Goal: Information Seeking & Learning: Learn about a topic

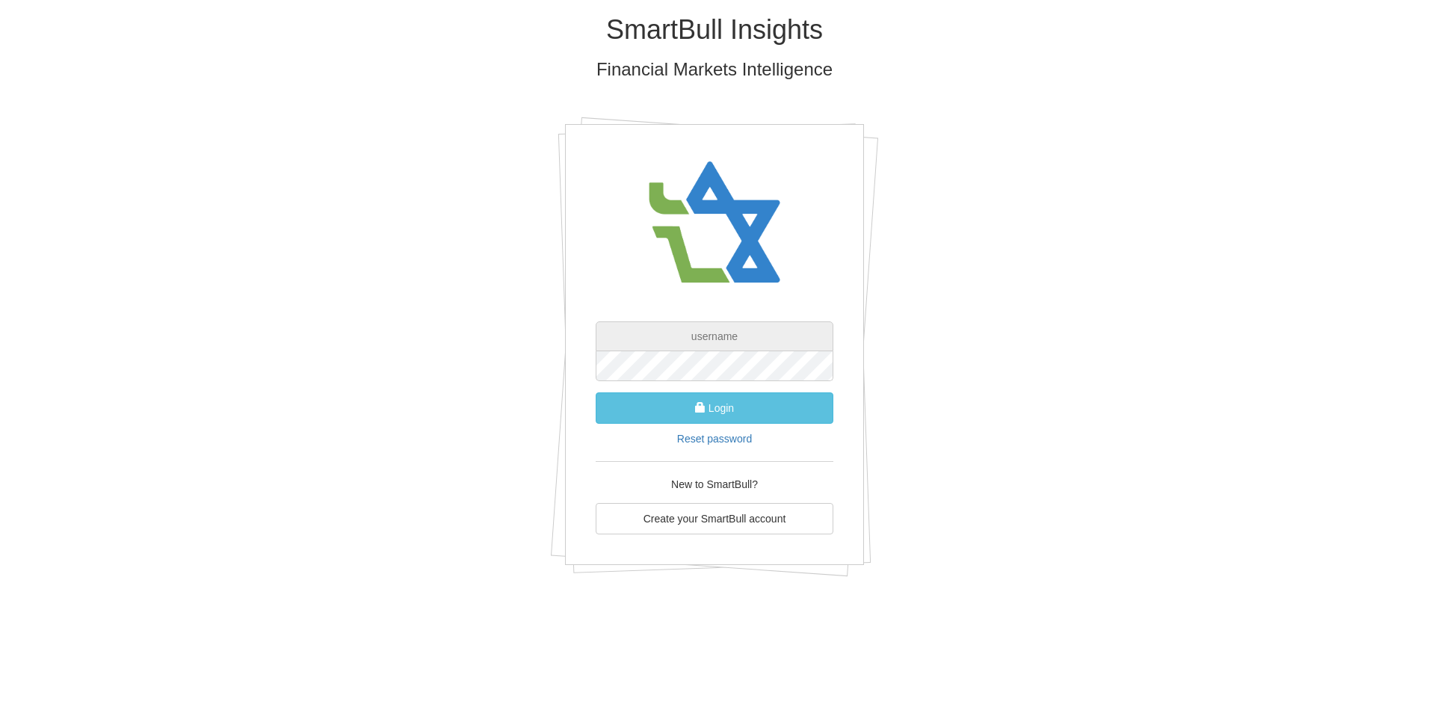
click at [635, 330] on input "text" at bounding box center [715, 336] width 238 height 30
type input "[EMAIL_ADDRESS][DOMAIN_NAME]"
click at [756, 402] on button "Login" at bounding box center [715, 407] width 238 height 31
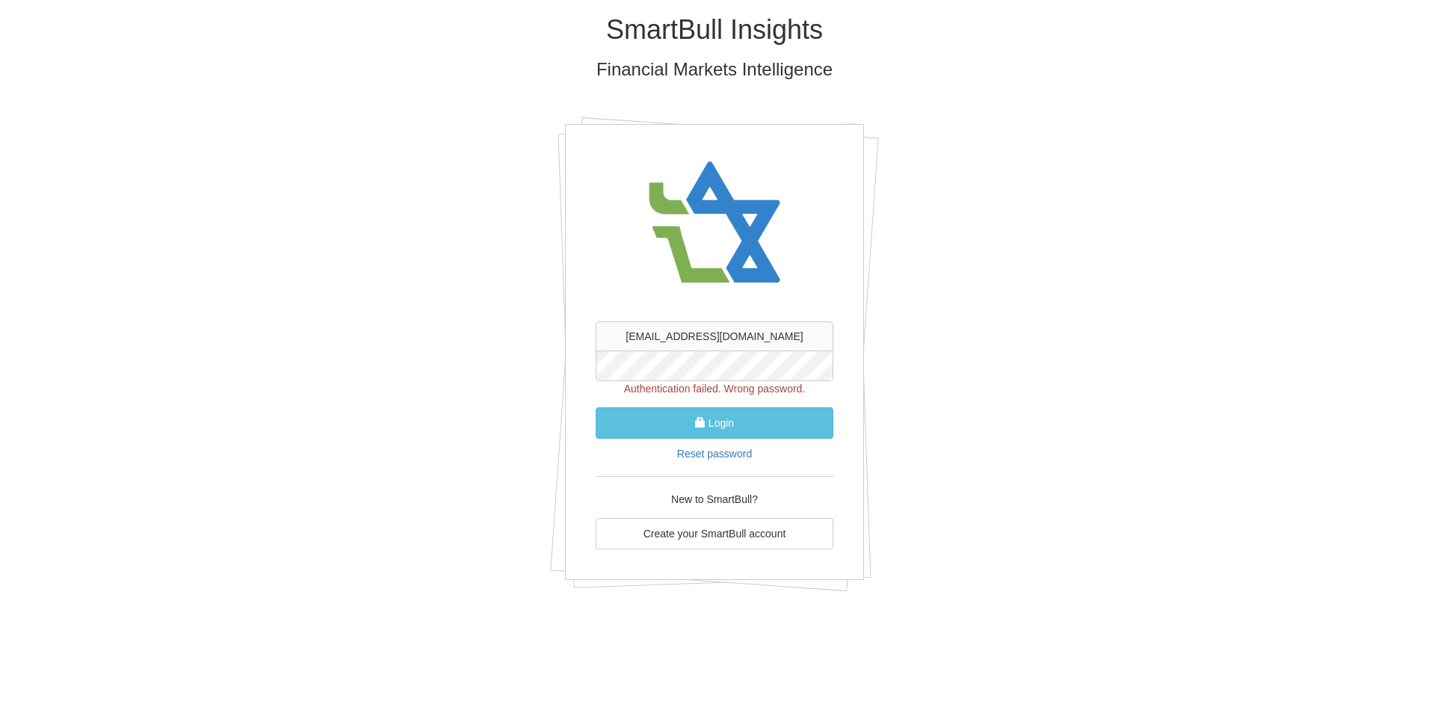
click at [669, 351] on form "aleitner@tandem-capital.com Authentication failed. Wrong password. Login Reset …" at bounding box center [715, 391] width 238 height 140
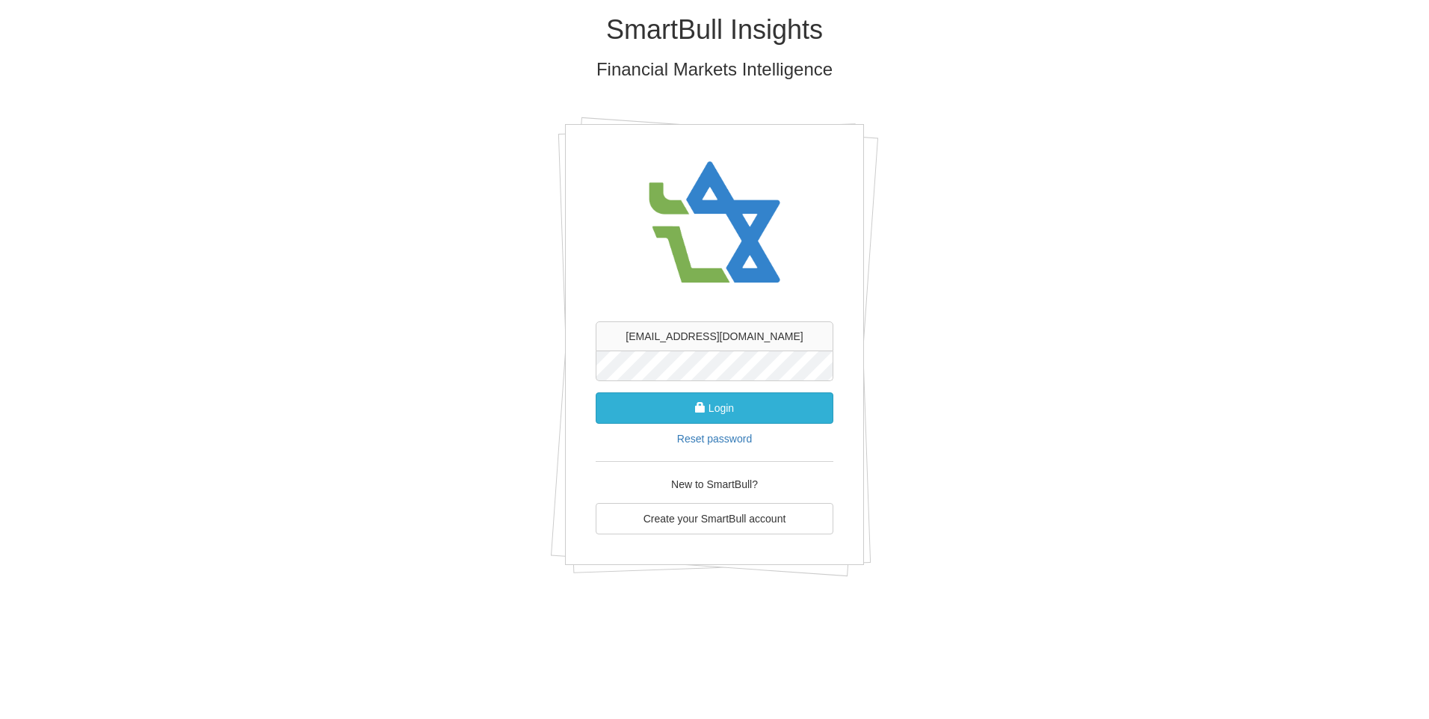
click at [723, 410] on button "Login" at bounding box center [715, 407] width 238 height 31
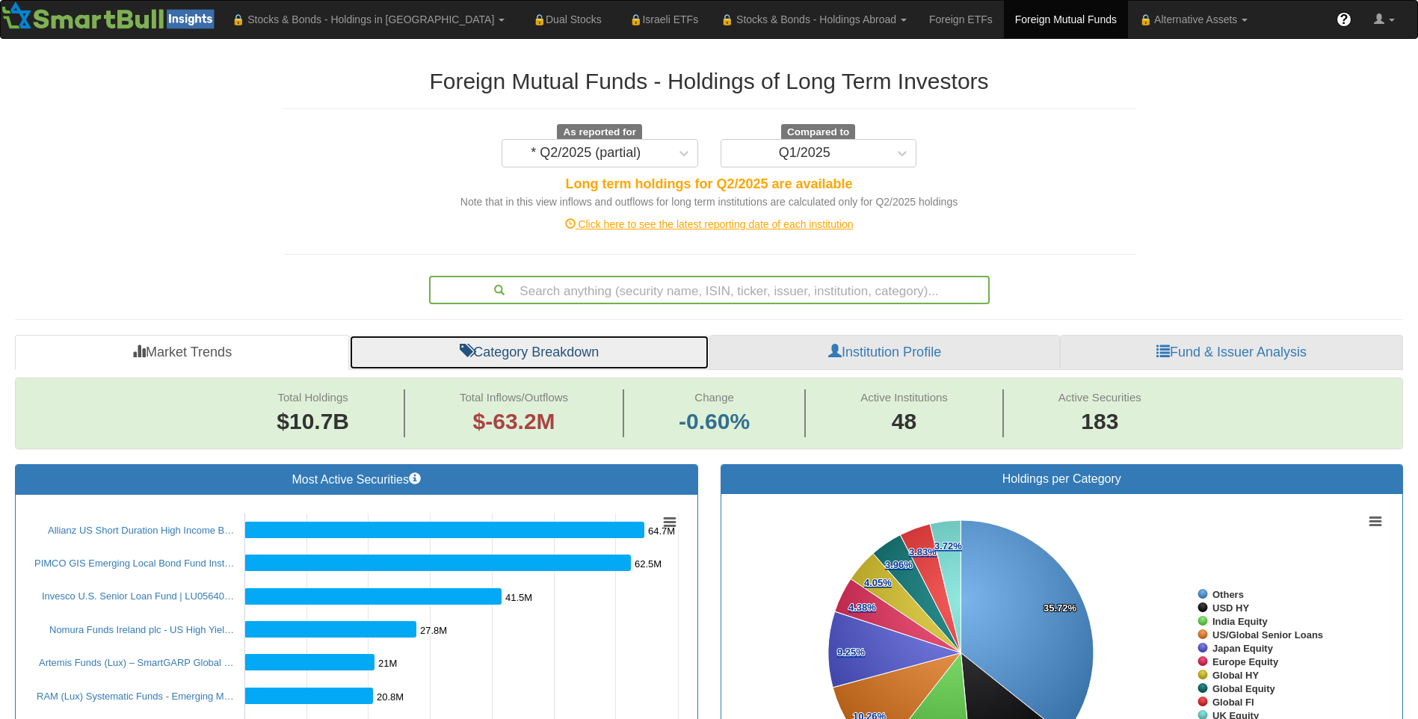
click at [555, 354] on link "Category Breakdown" at bounding box center [529, 353] width 360 height 36
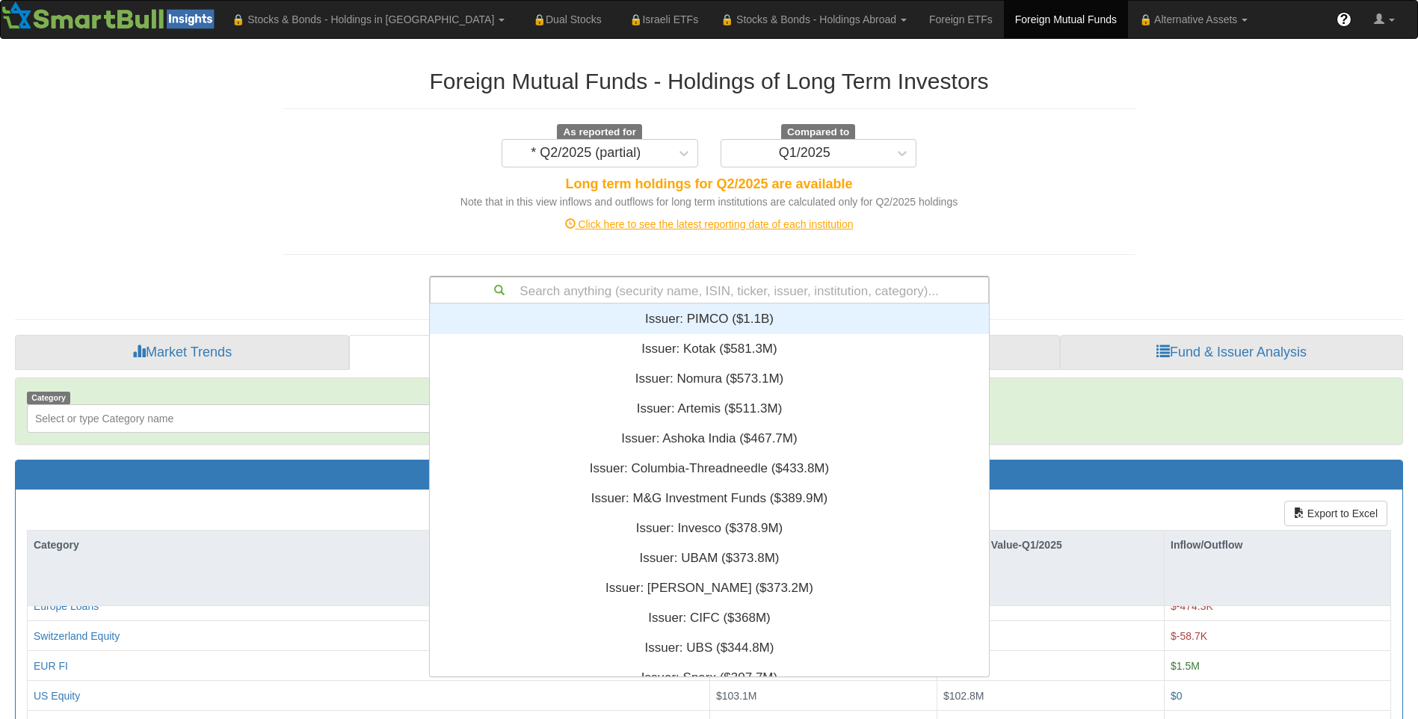
scroll to position [361, 548]
click at [558, 286] on div "Search anything (security name, ISIN, ticker, issuer, institution, category)..." at bounding box center [710, 289] width 558 height 25
click at [552, 289] on div "Search anything (security name, ISIN, ticker, issuer, institution, category)..." at bounding box center [710, 289] width 558 height 25
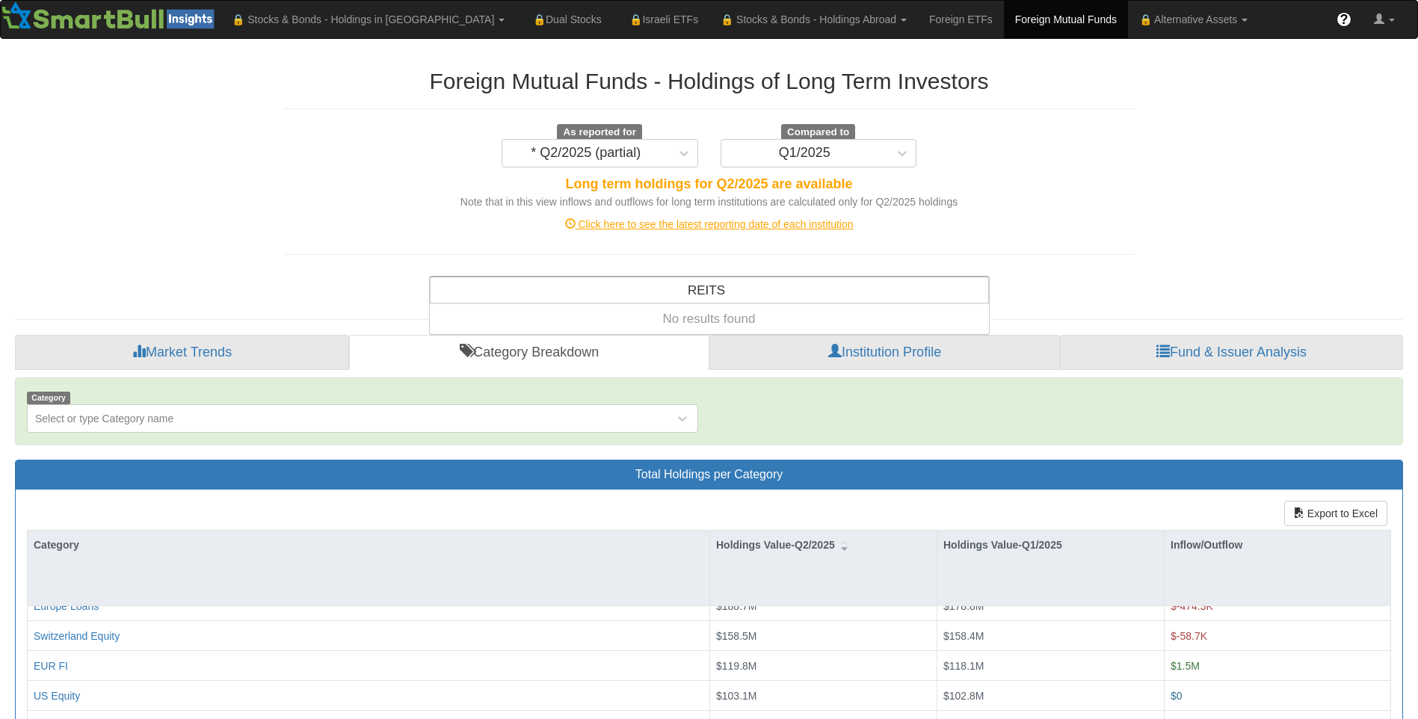
click at [723, 292] on input "REITS" at bounding box center [707, 292] width 39 height 30
drag, startPoint x: 723, startPoint y: 292, endPoint x: 680, endPoint y: 290, distance: 42.6
click at [680, 290] on div "REITS REITS" at bounding box center [707, 289] width 54 height 25
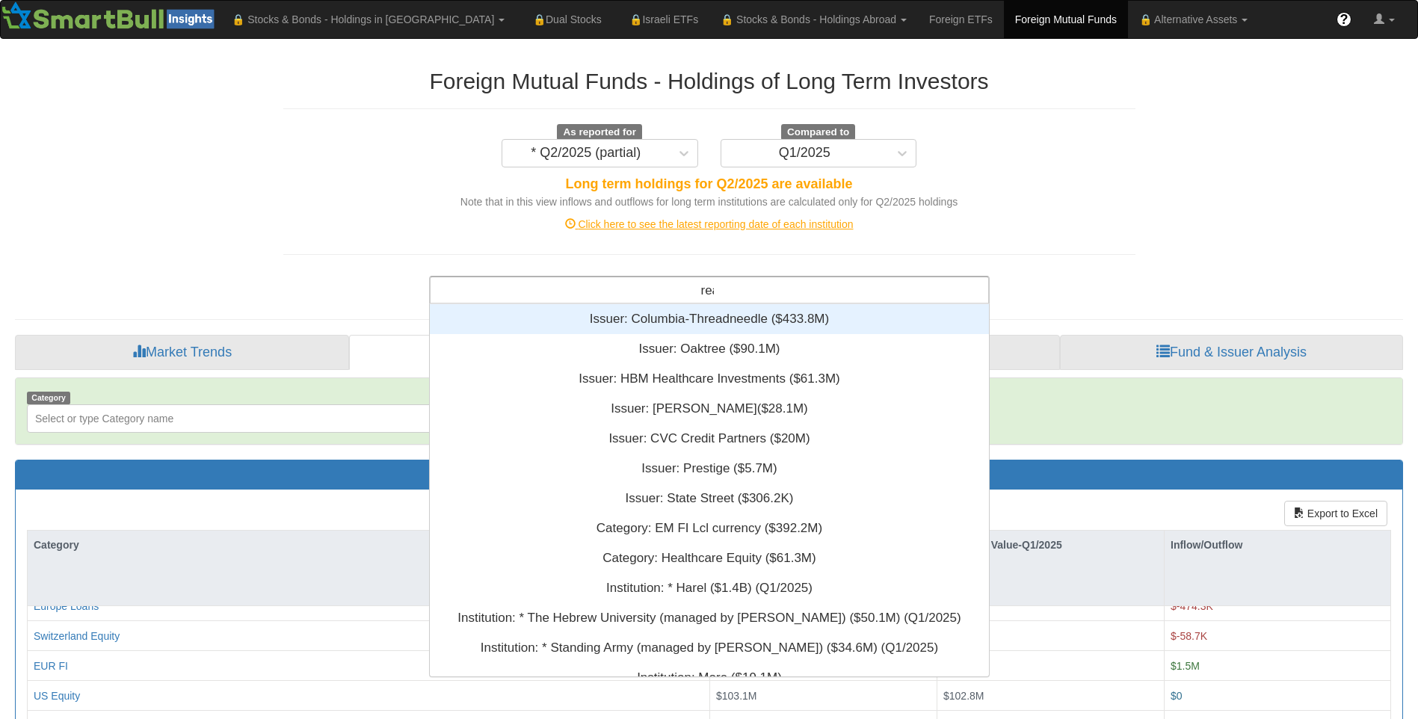
scroll to position [198, 548]
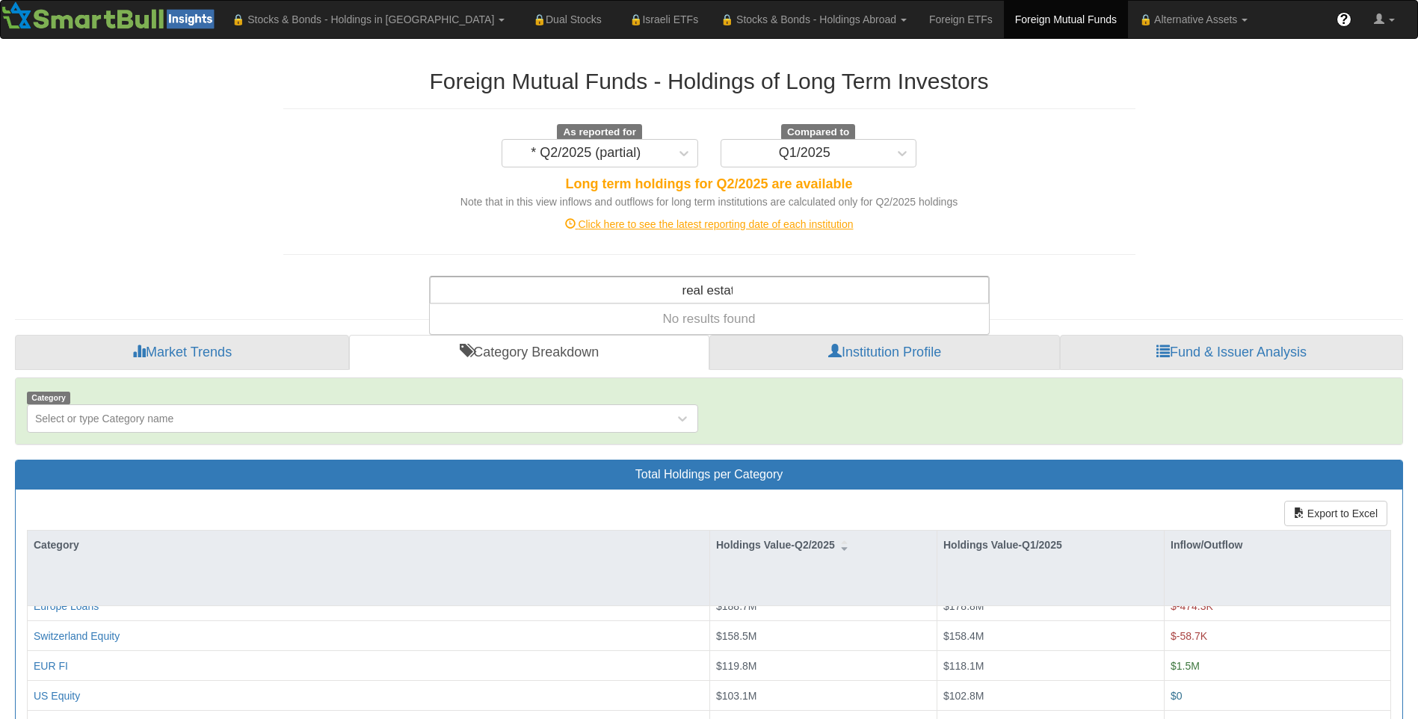
type input "real estate"
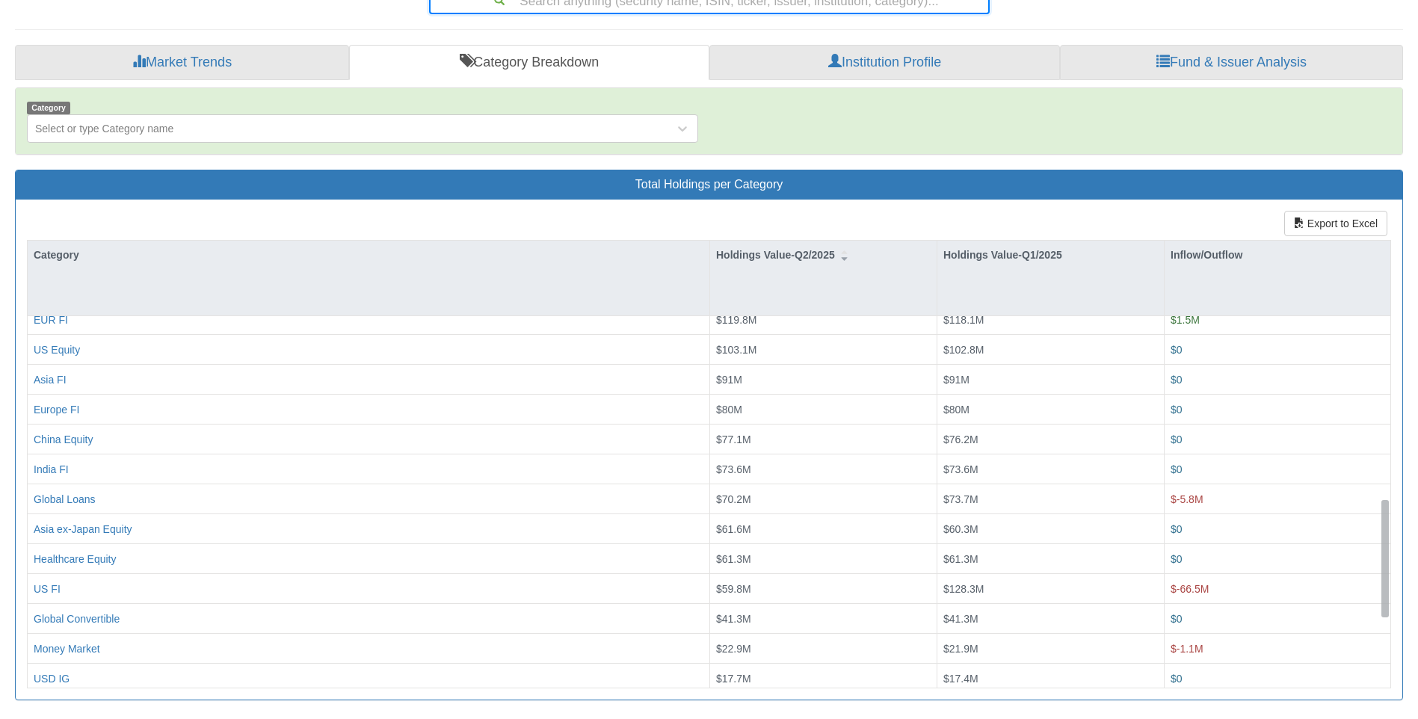
scroll to position [0, 0]
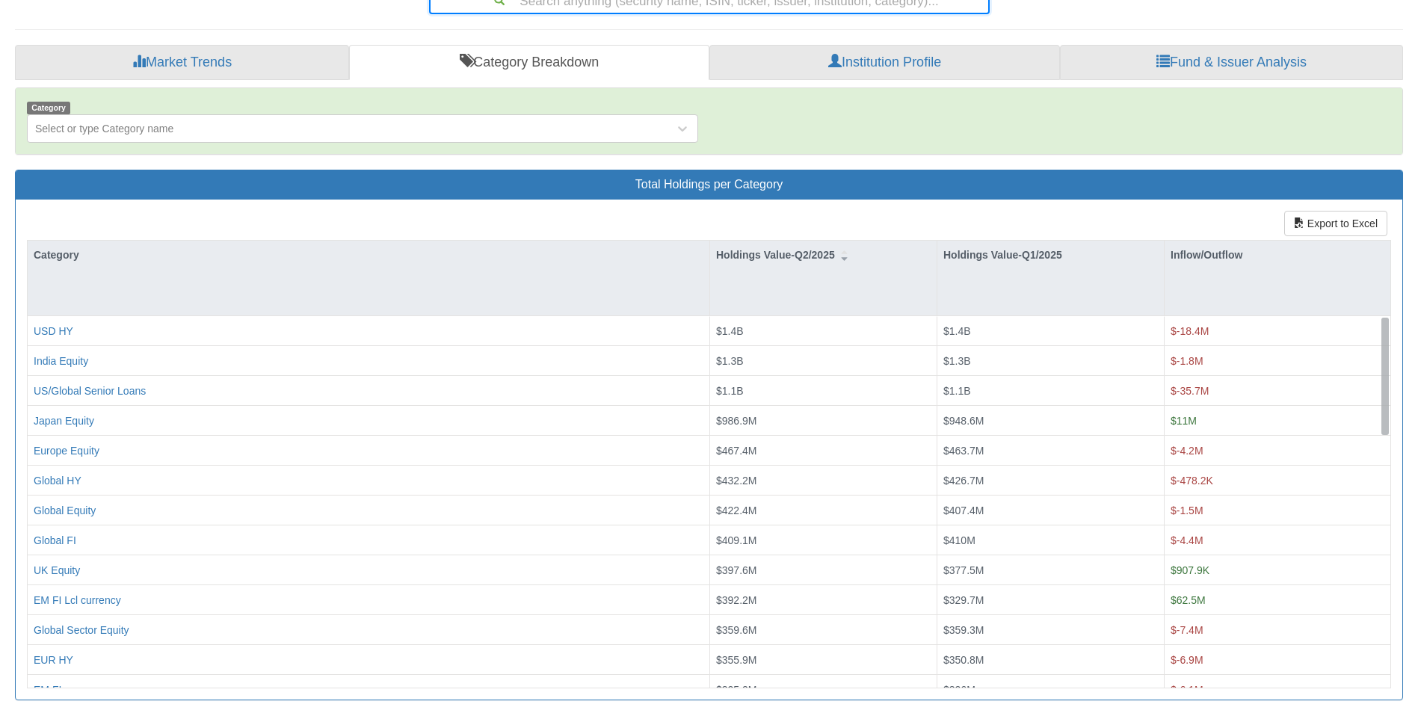
drag, startPoint x: 1388, startPoint y: 614, endPoint x: 1429, endPoint y: 185, distance: 431.1
click at [1418, 185] on html "Toggle navigation 🔒 Stocks & Bonds - Holdings in IL Stocks Bonds Stocks & Bonds…" at bounding box center [709, 214] width 1418 height 1009
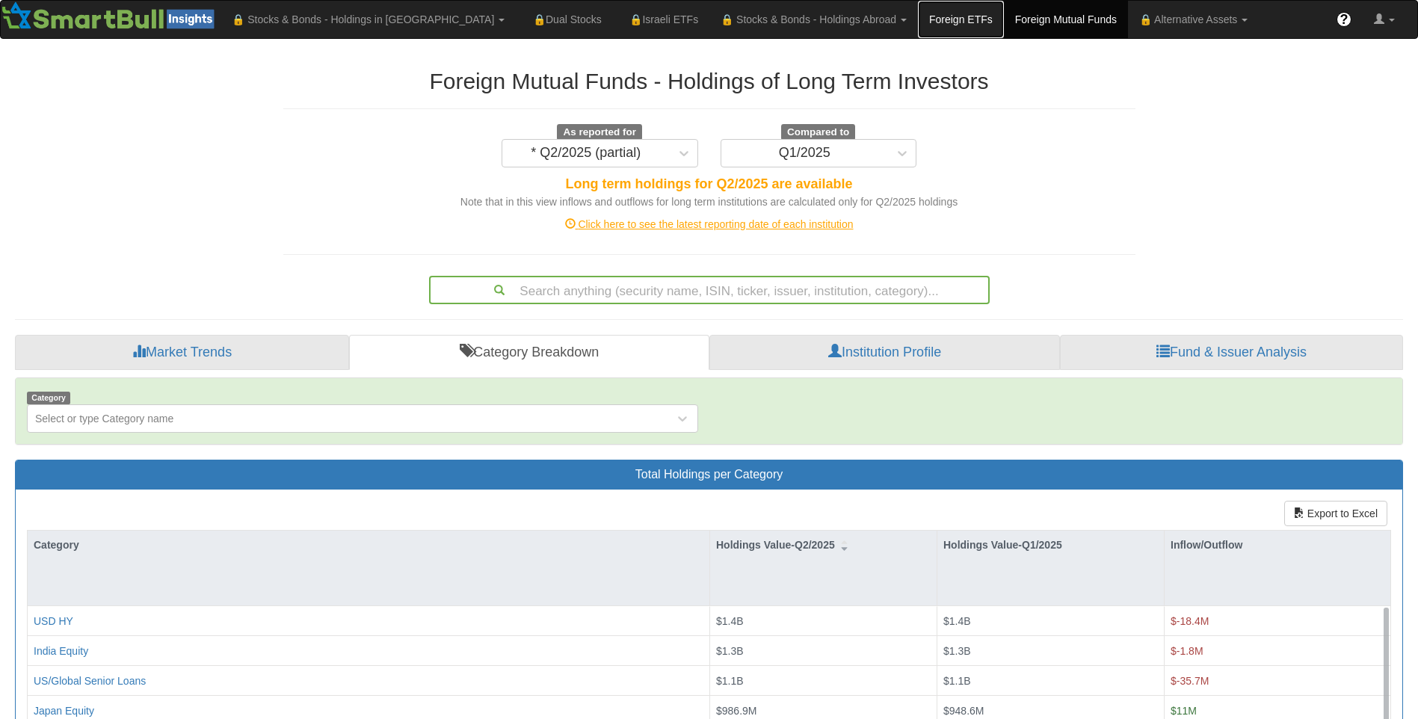
click at [918, 22] on link "Foreign ETFs" at bounding box center [961, 19] width 86 height 37
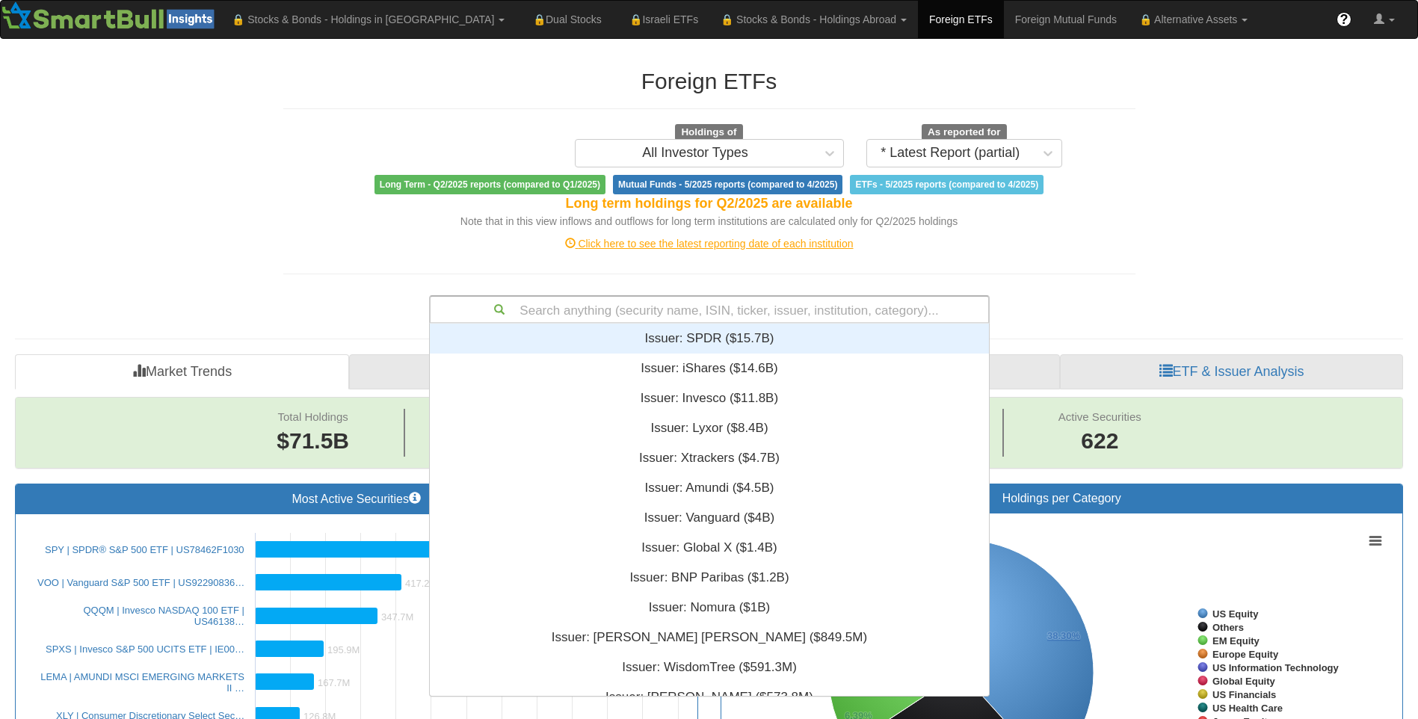
click at [580, 314] on div "Search anything (security name, ISIN, ticker, issuer, institution, category)..." at bounding box center [710, 309] width 558 height 25
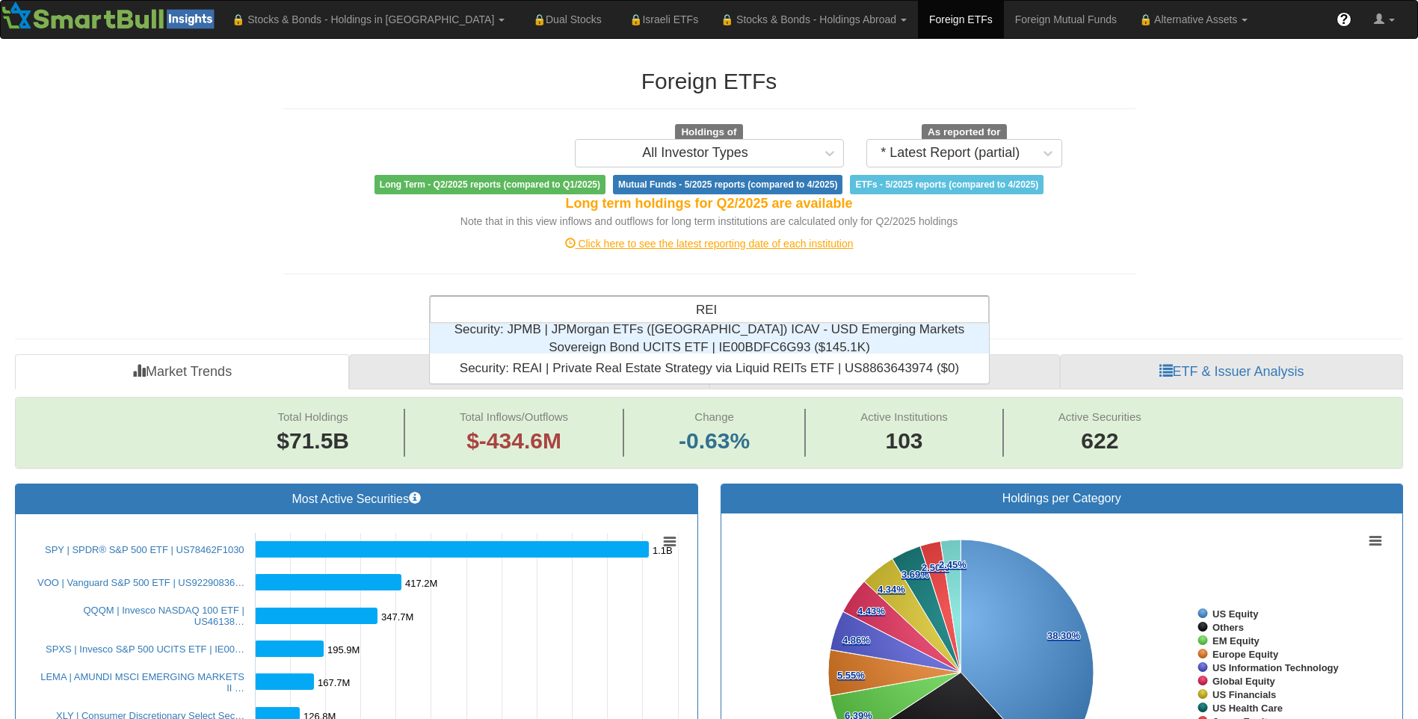
type input "REIT"
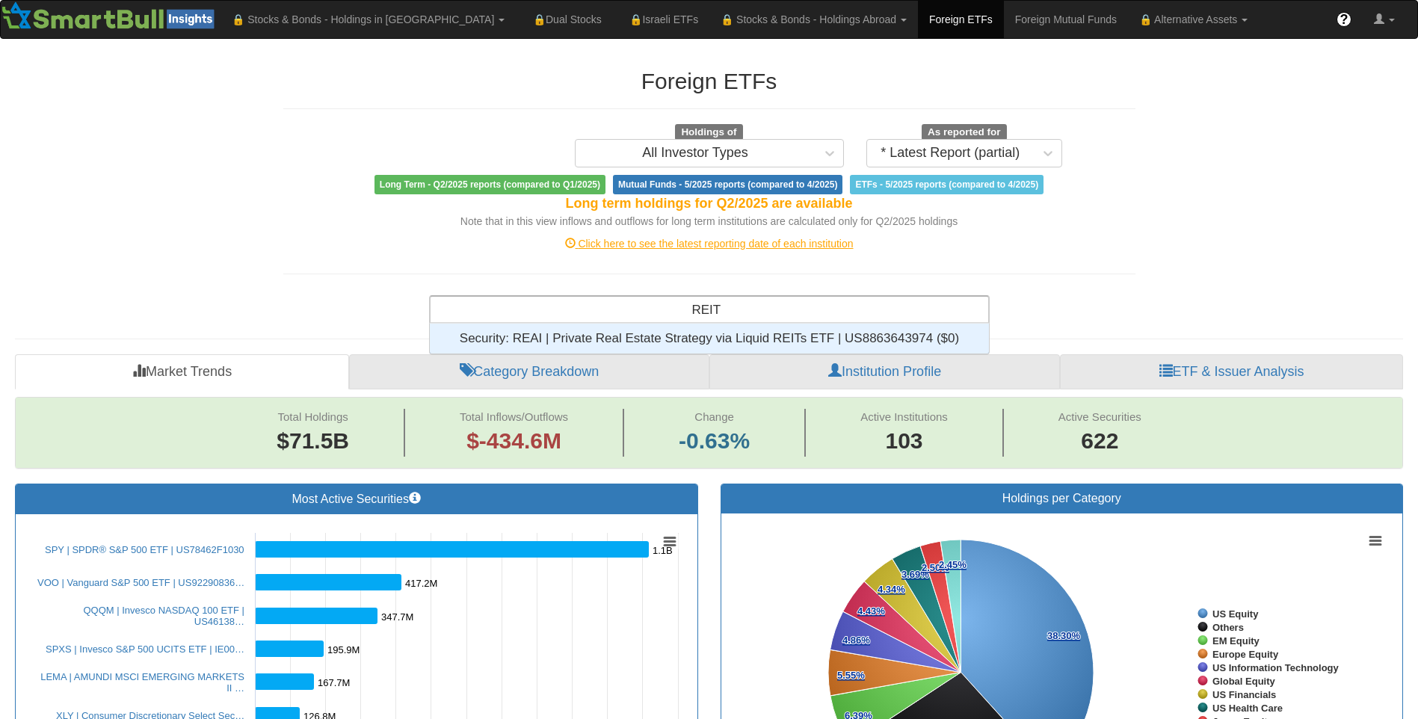
click at [659, 339] on div "Security: ‎REAI | Private Real Estate Strategy via Liquid REITs ETF | US8863643…" at bounding box center [709, 339] width 559 height 30
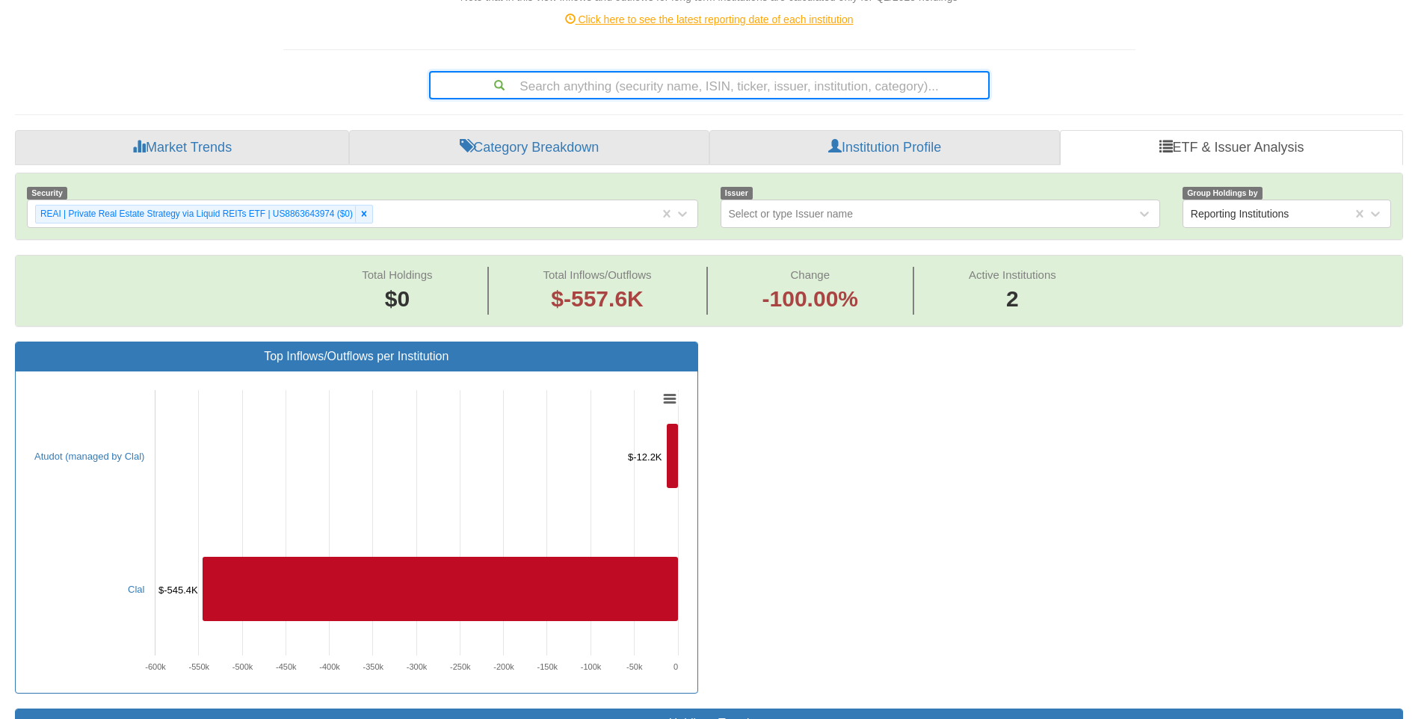
scroll to position [299, 0]
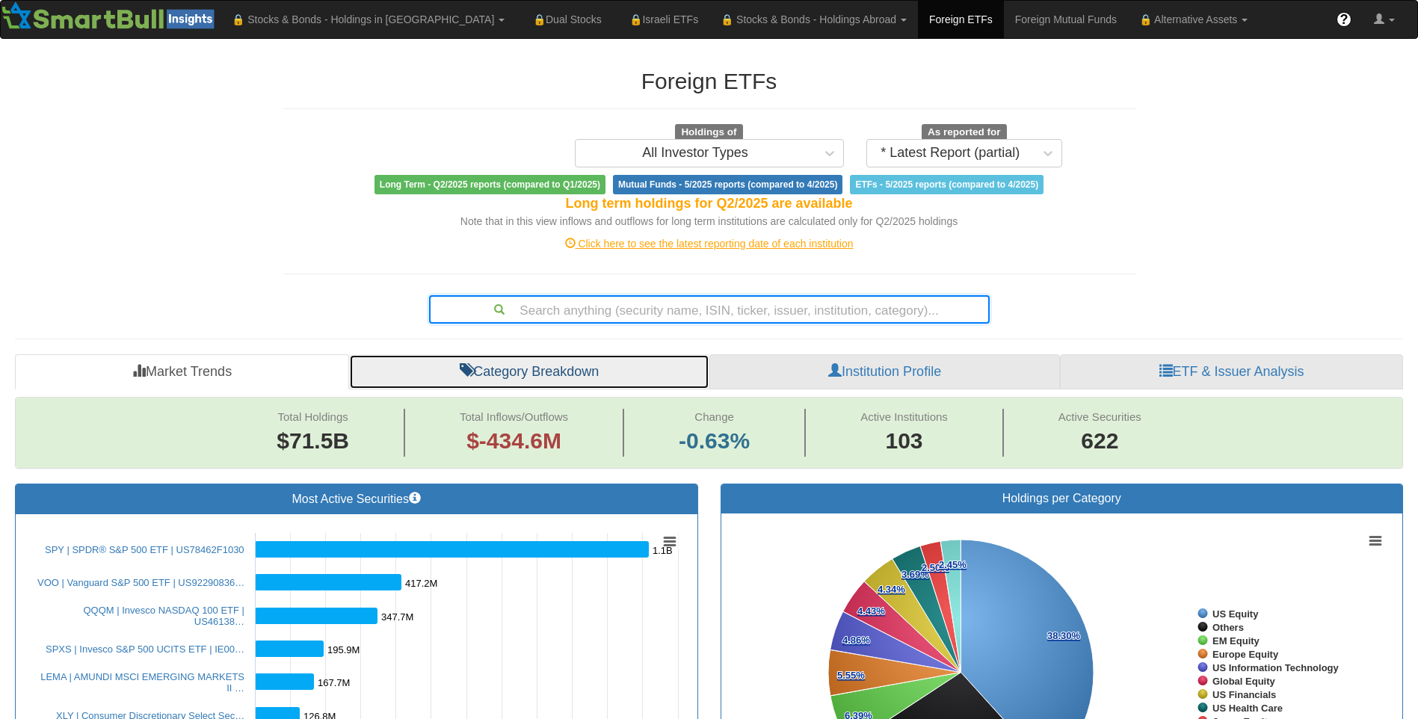
click at [506, 375] on link "Category Breakdown" at bounding box center [529, 372] width 360 height 36
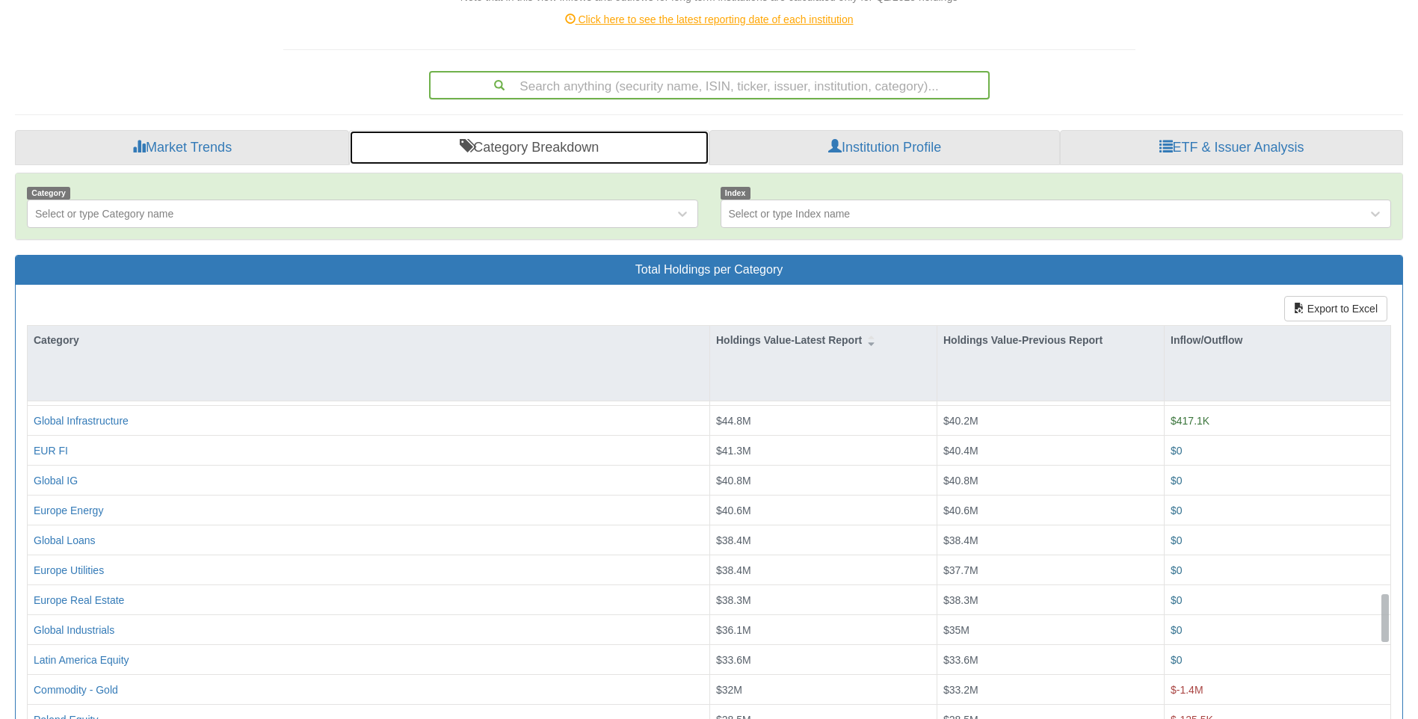
scroll to position [2499, 0]
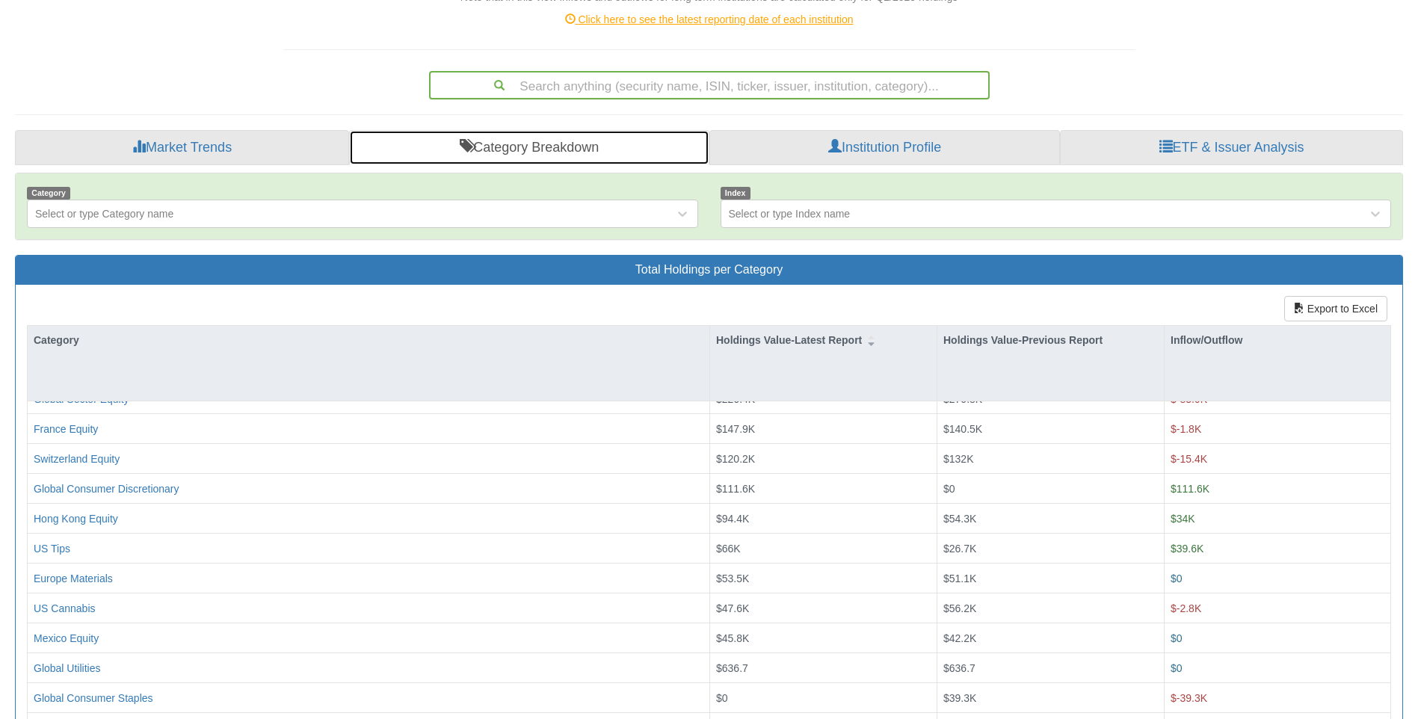
drag, startPoint x: 1384, startPoint y: 467, endPoint x: 1411, endPoint y: 751, distance: 285.3
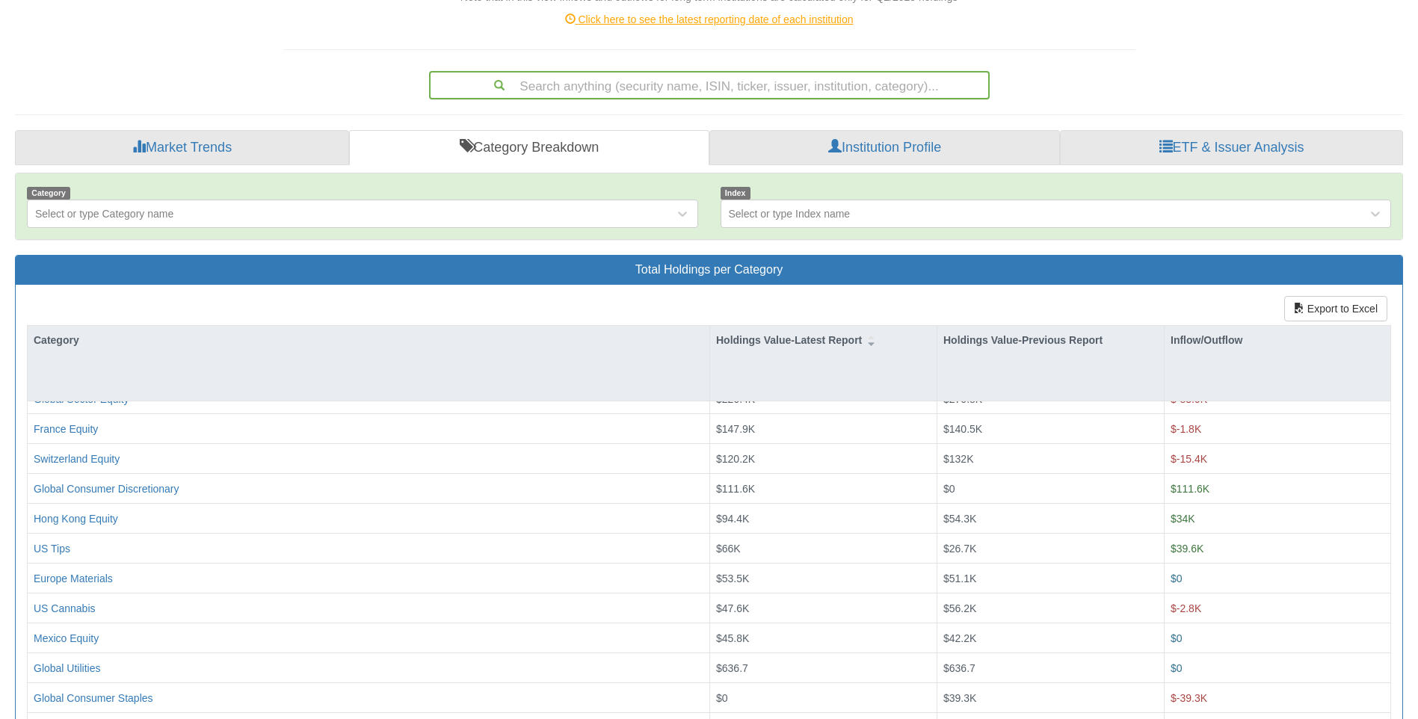
click at [1411, 718] on html "Toggle navigation 🔒 Stocks & Bonds - Holdings in IL Stocks Bonds Stocks & Bonds…" at bounding box center [709, 290] width 1418 height 1029
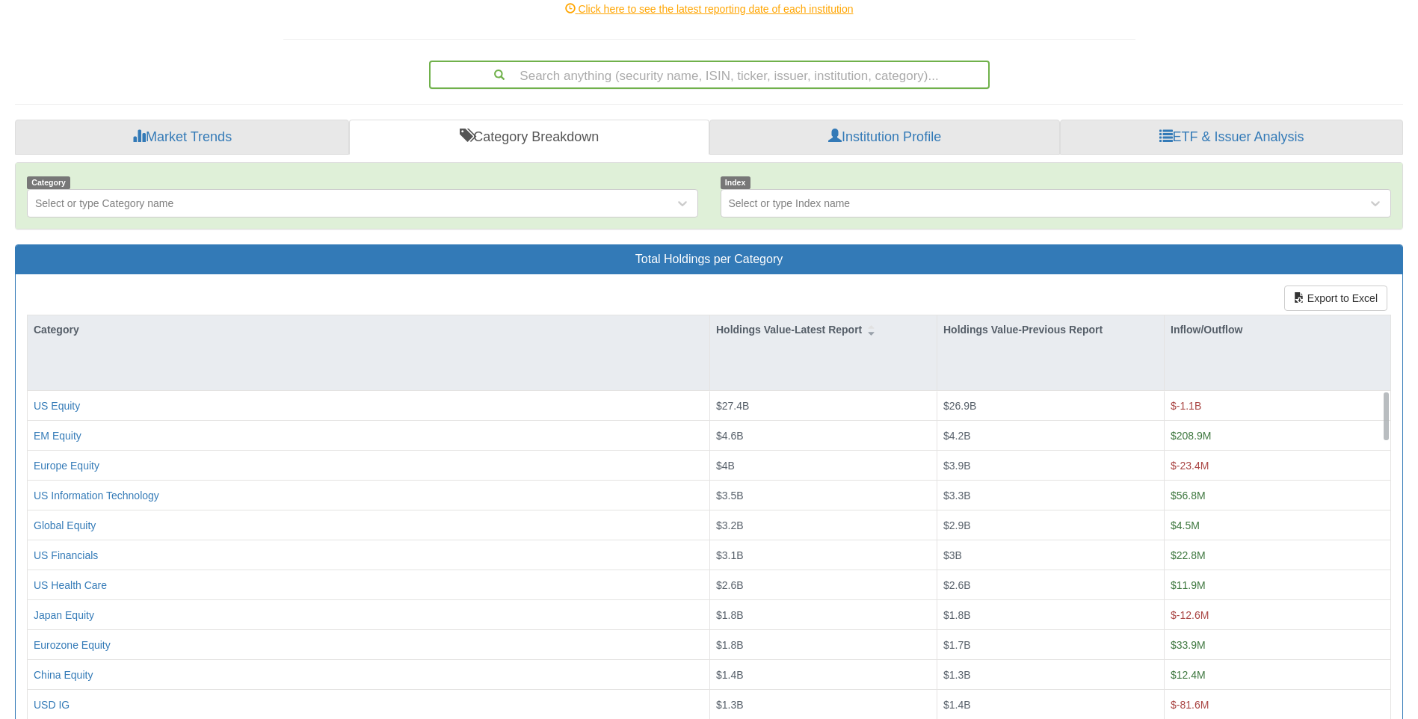
scroll to position [85, 0]
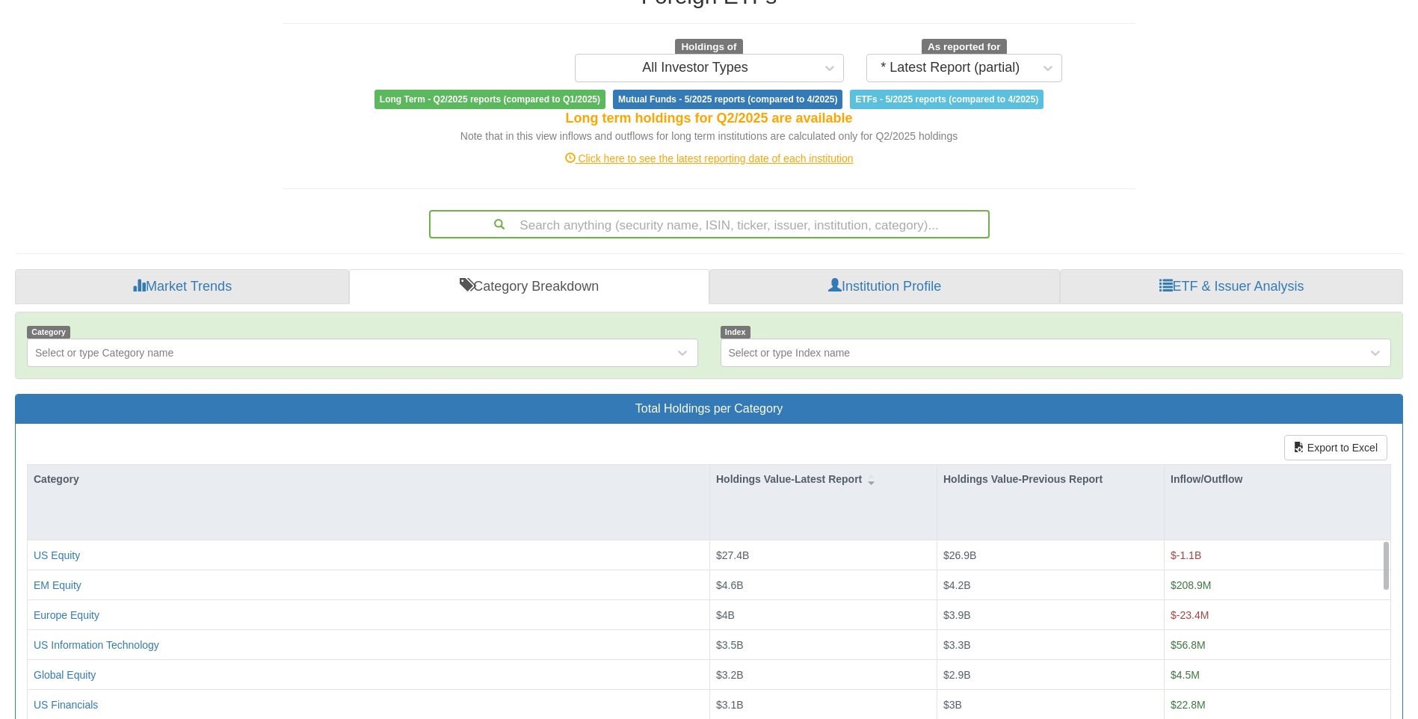
click at [543, 220] on div "Search anything (security name, ISIN, ticker, issuer, institution, category)..." at bounding box center [710, 224] width 558 height 25
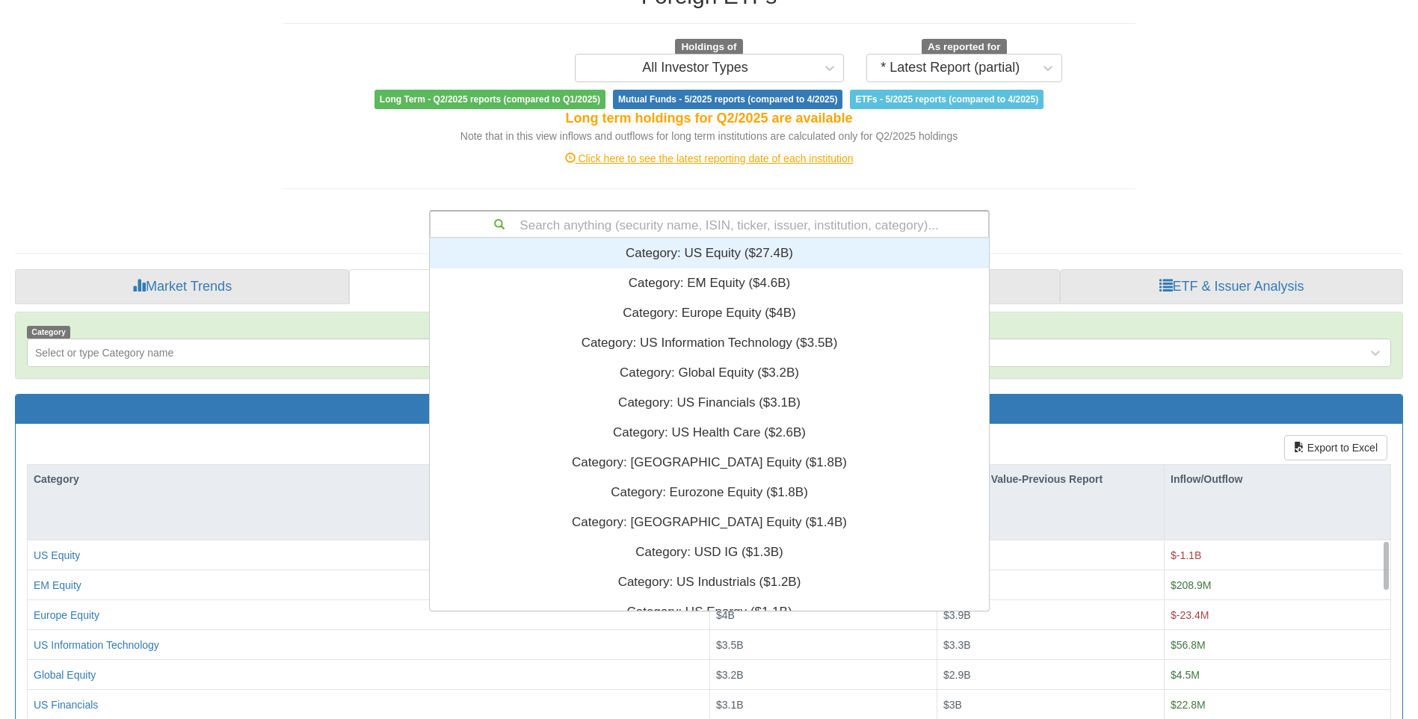
click at [543, 221] on div "Search anything (security name, ISIN, ticker, issuer, institution, category)..." at bounding box center [710, 224] width 558 height 25
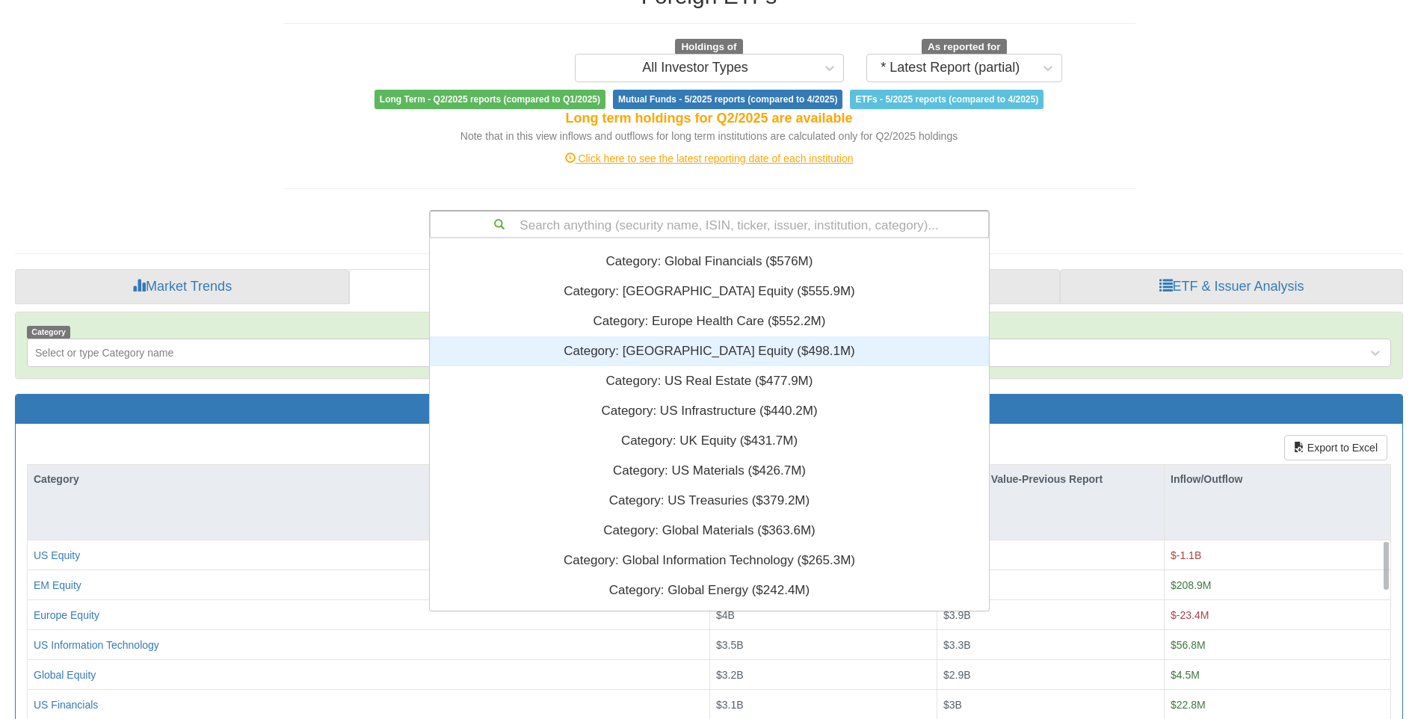
scroll to position [694, 0]
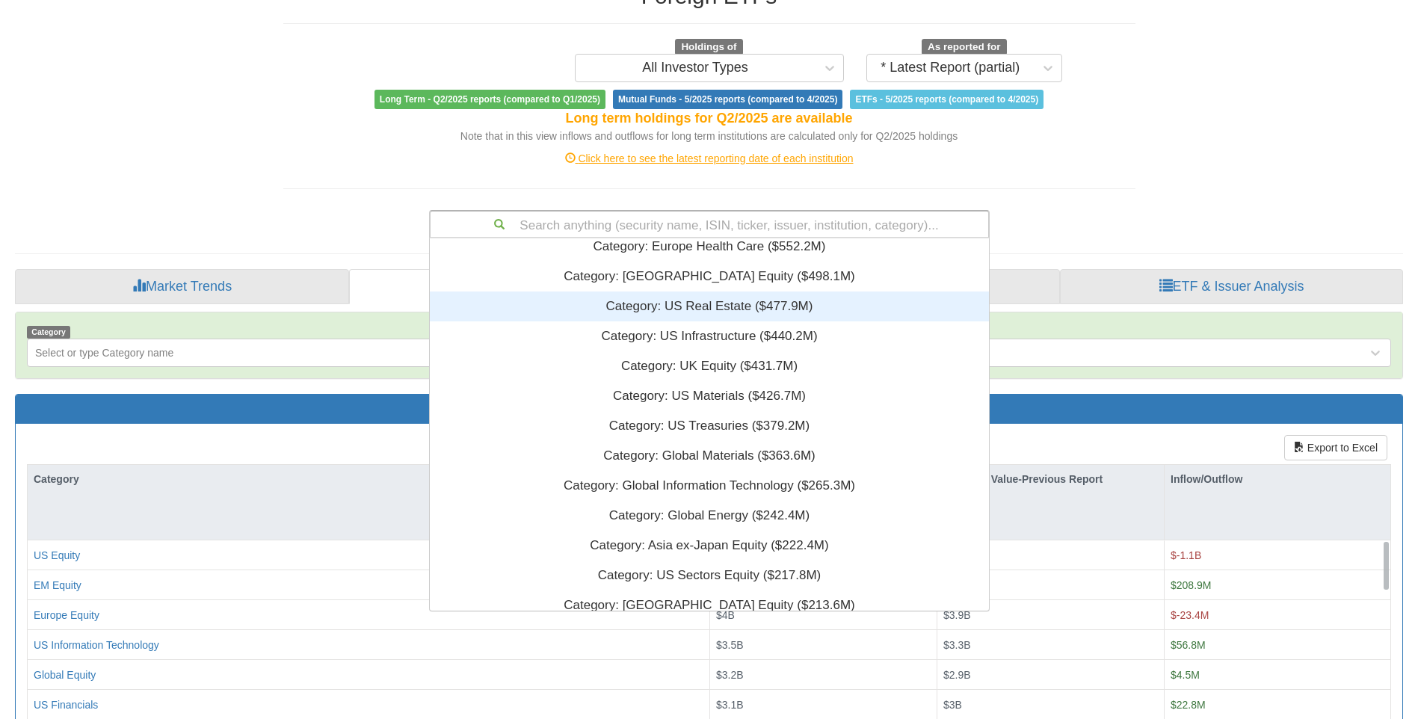
click at [719, 304] on div "Category: ‎US Real Estate ‎($477.9M)‏" at bounding box center [709, 307] width 559 height 30
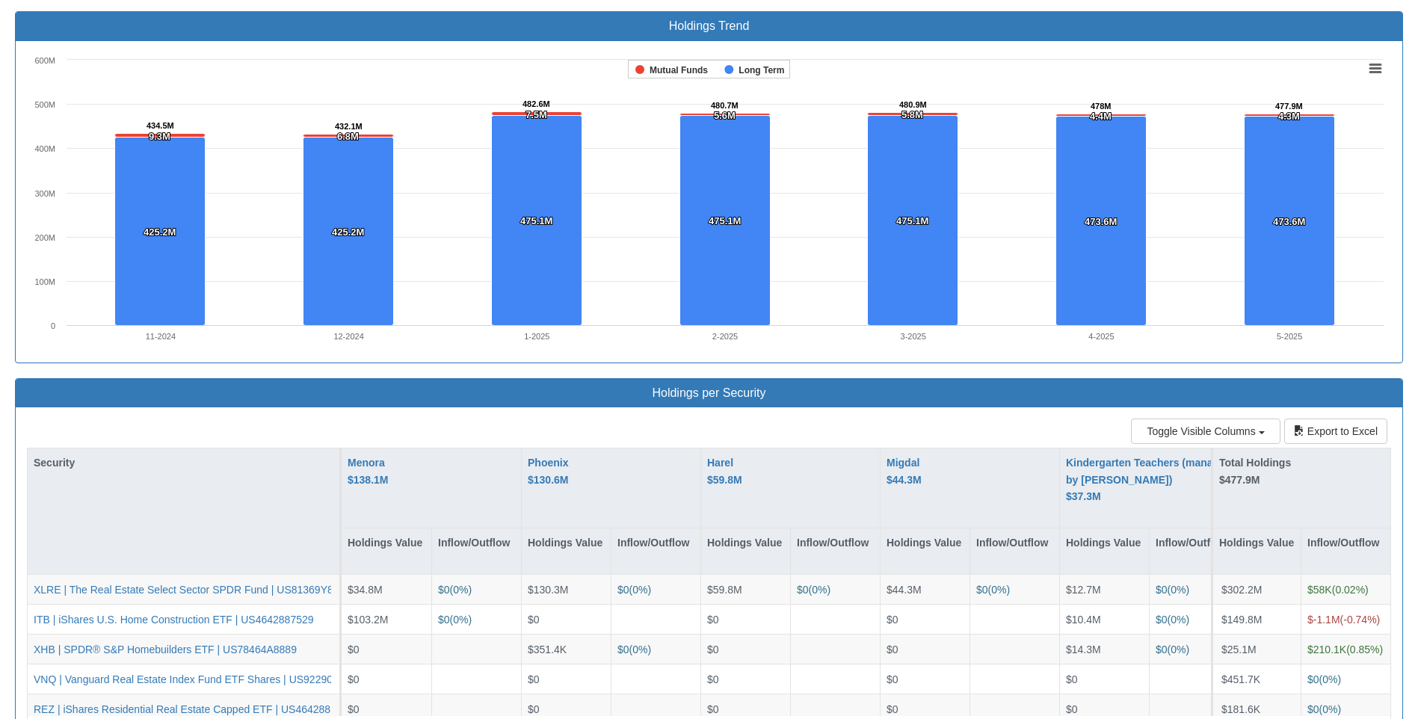
scroll to position [1029, 0]
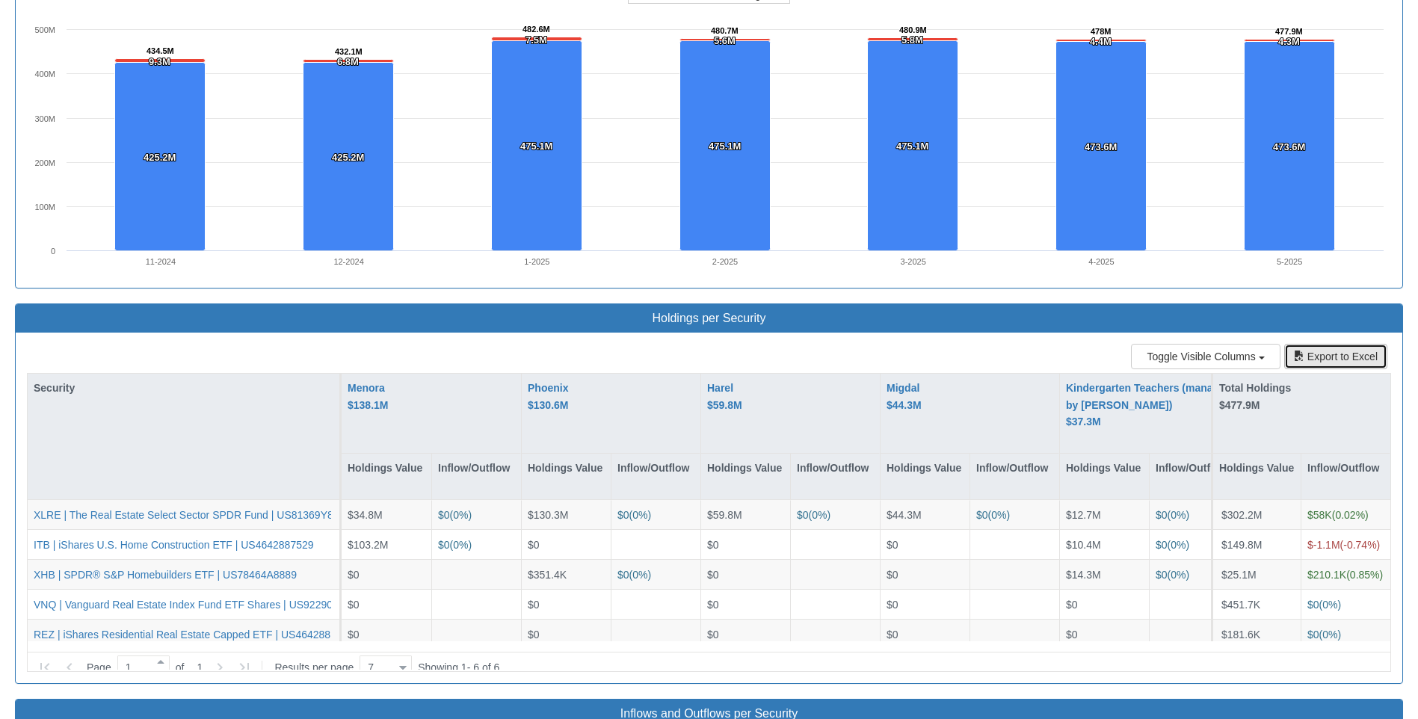
click at [1355, 360] on button "Export to Excel" at bounding box center [1335, 356] width 103 height 25
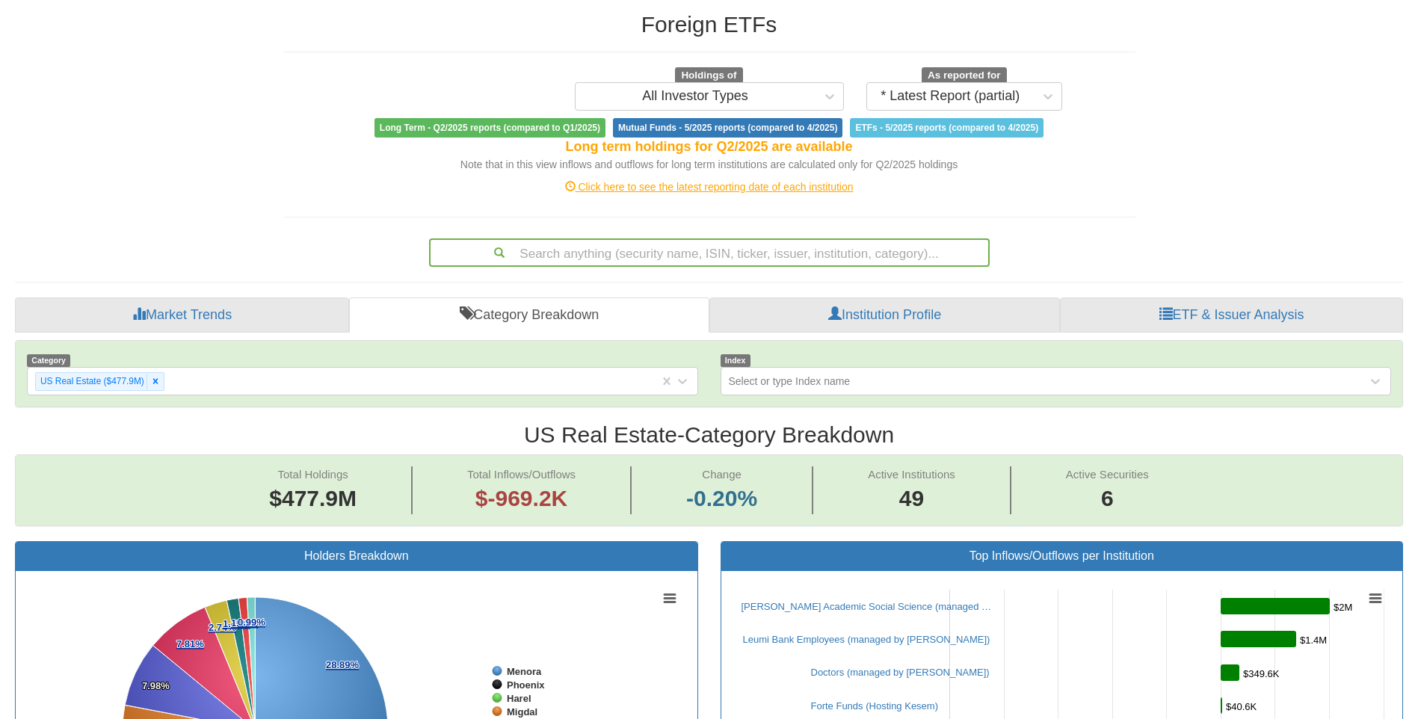
scroll to position [0, 0]
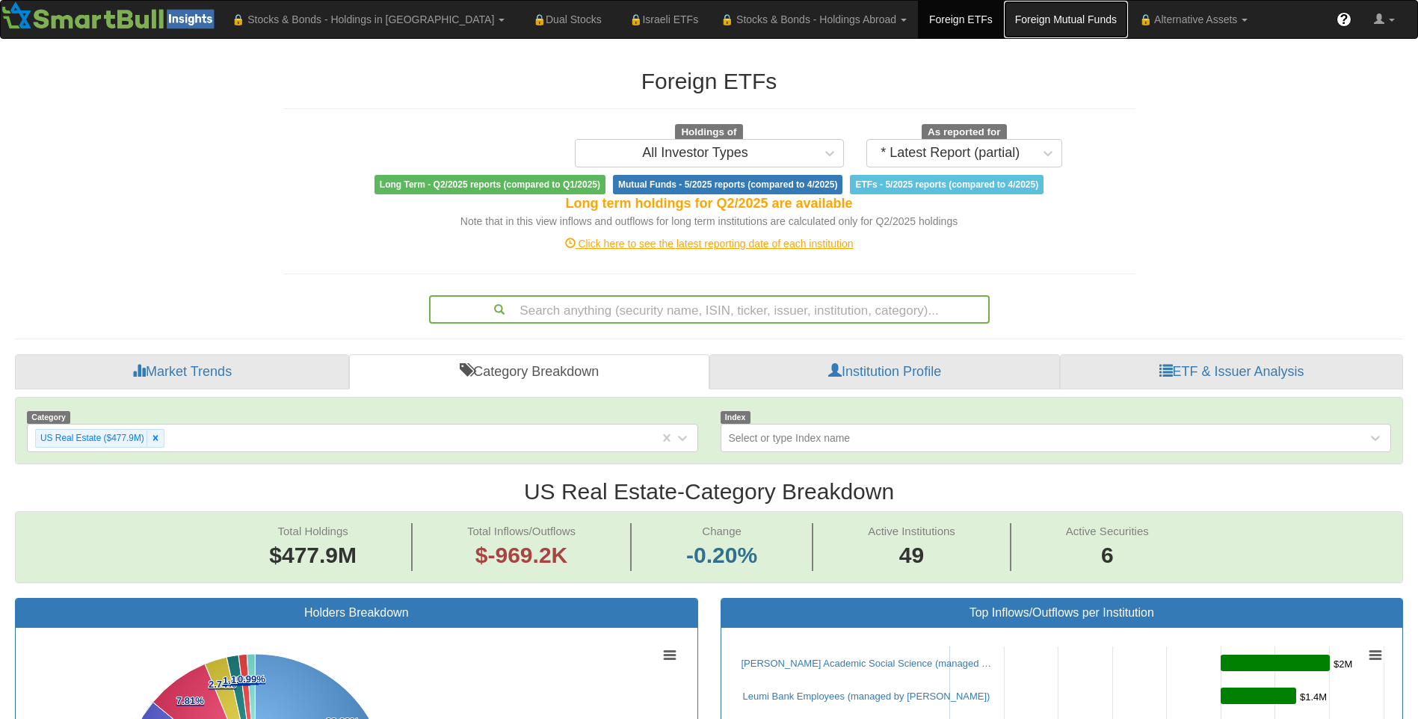
click at [1004, 22] on link "Foreign Mutual Funds" at bounding box center [1066, 19] width 124 height 37
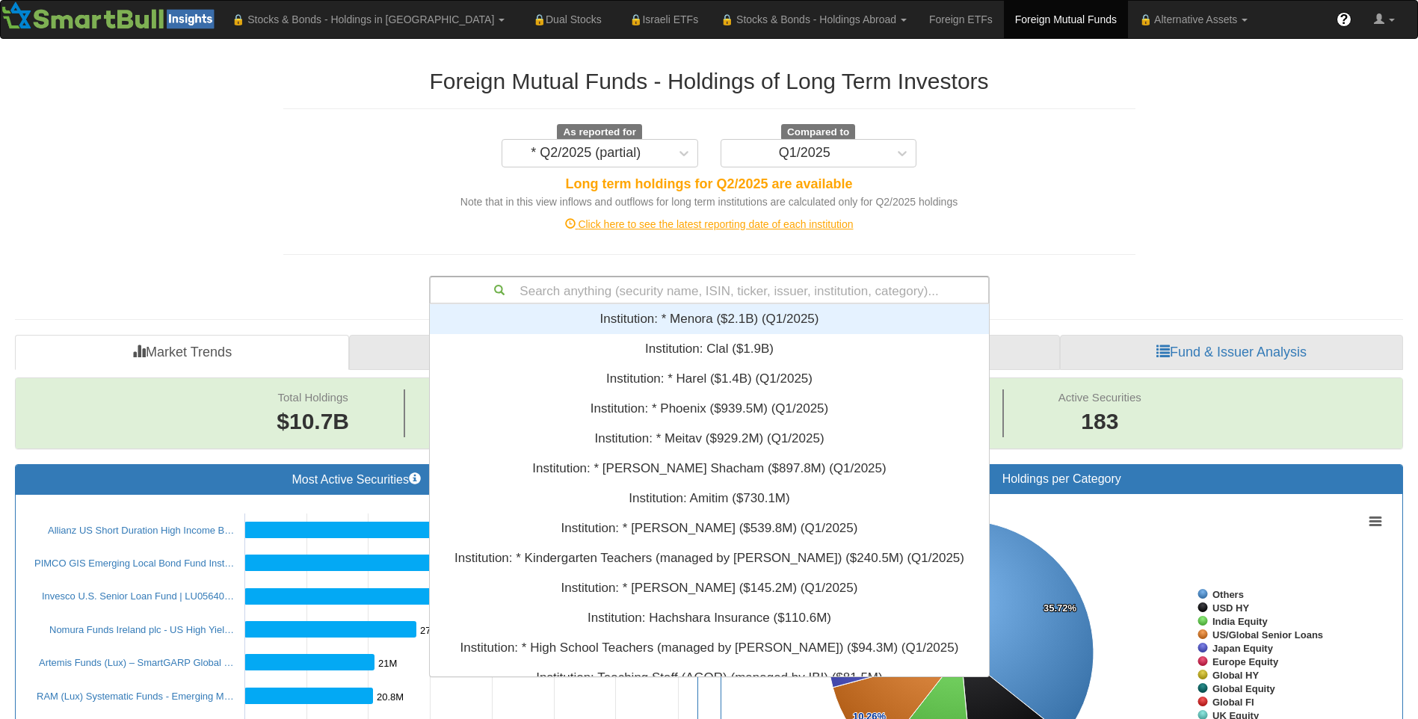
click at [548, 287] on div "Search anything (security name, ISIN, ticker, issuer, institution, category)..." at bounding box center [710, 289] width 558 height 25
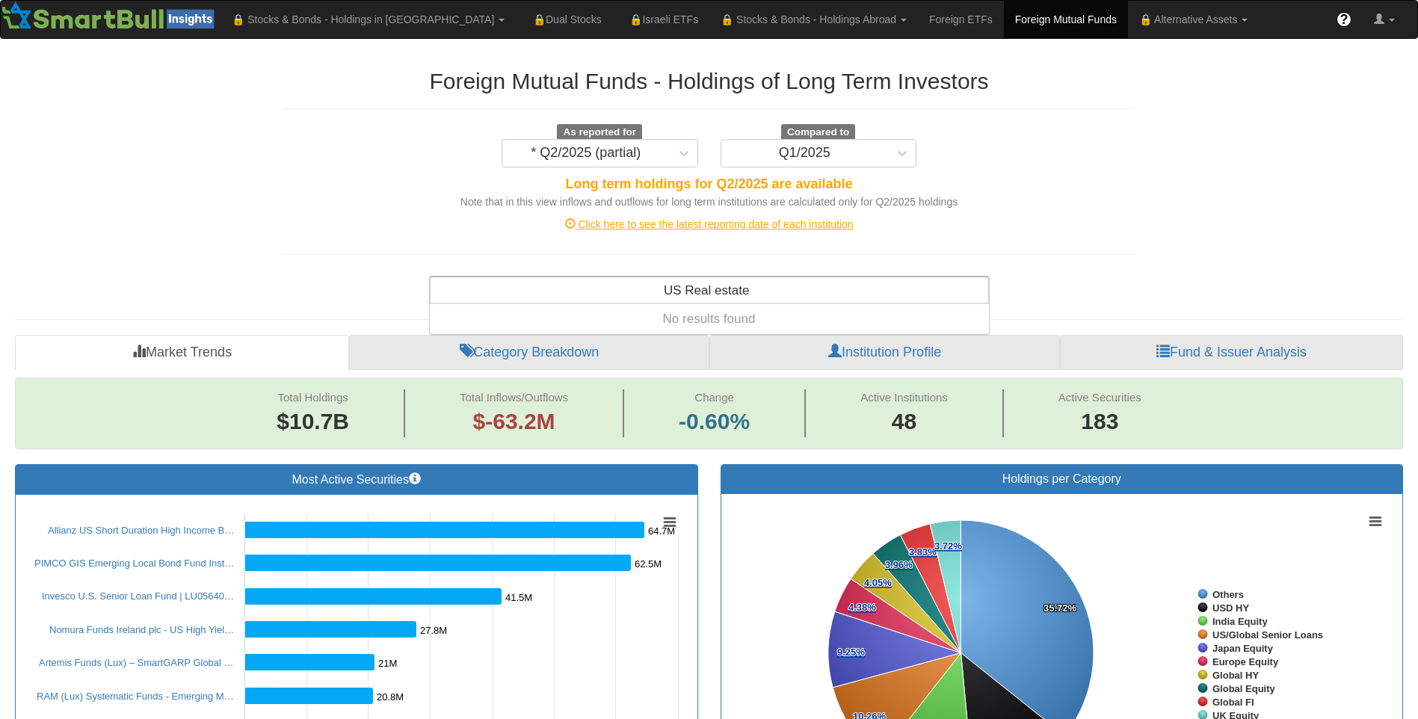
click at [764, 290] on div "US Real estate US Real estate" at bounding box center [710, 289] width 558 height 25
type input "US Real estate"
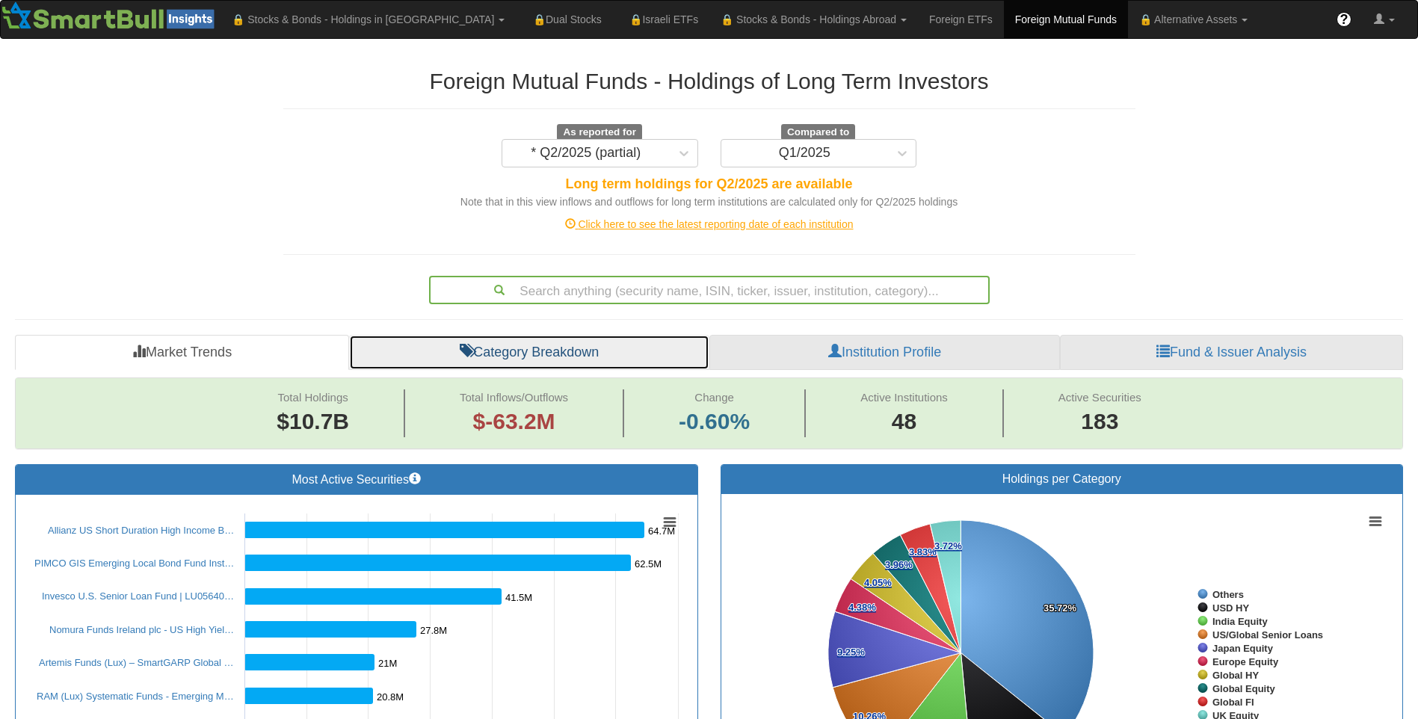
click at [530, 354] on link "Category Breakdown" at bounding box center [529, 353] width 360 height 36
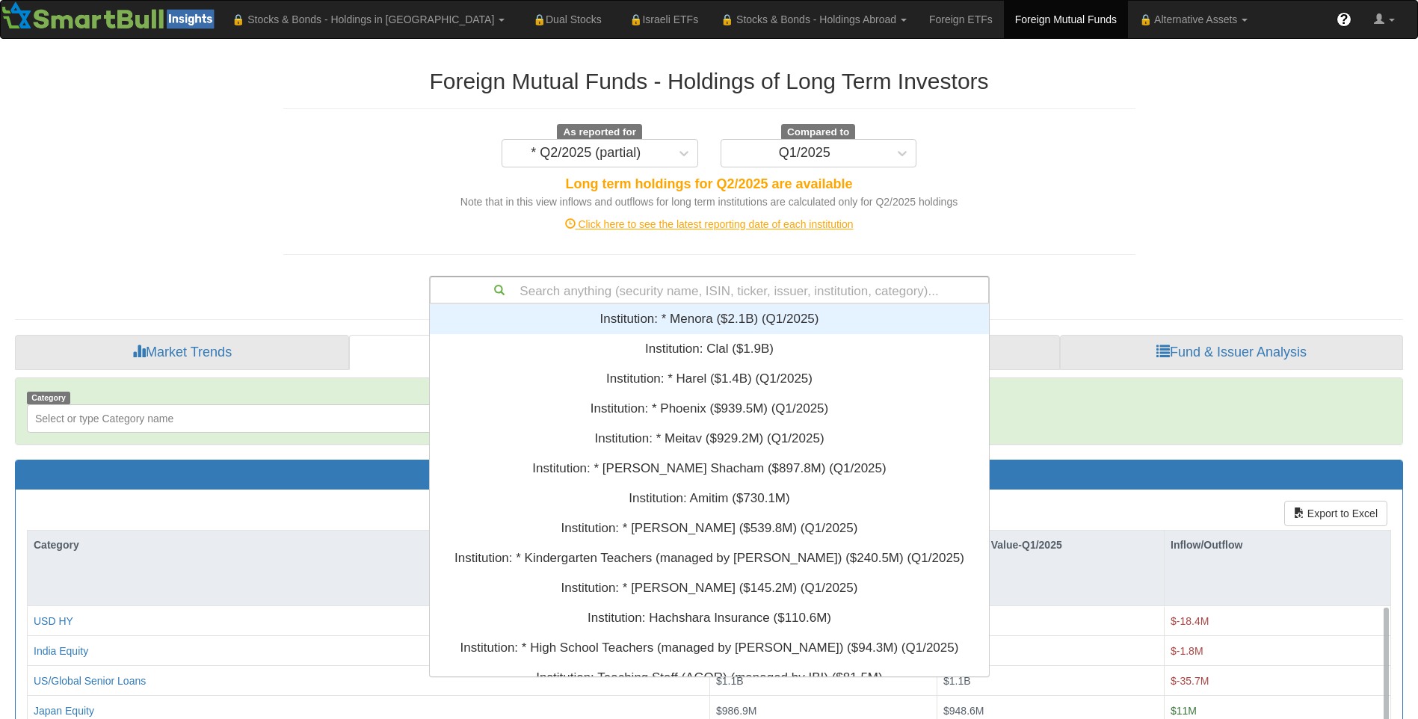
click at [608, 287] on div "Search anything (security name, ISIN, ticker, issuer, institution, category)..." at bounding box center [710, 289] width 558 height 25
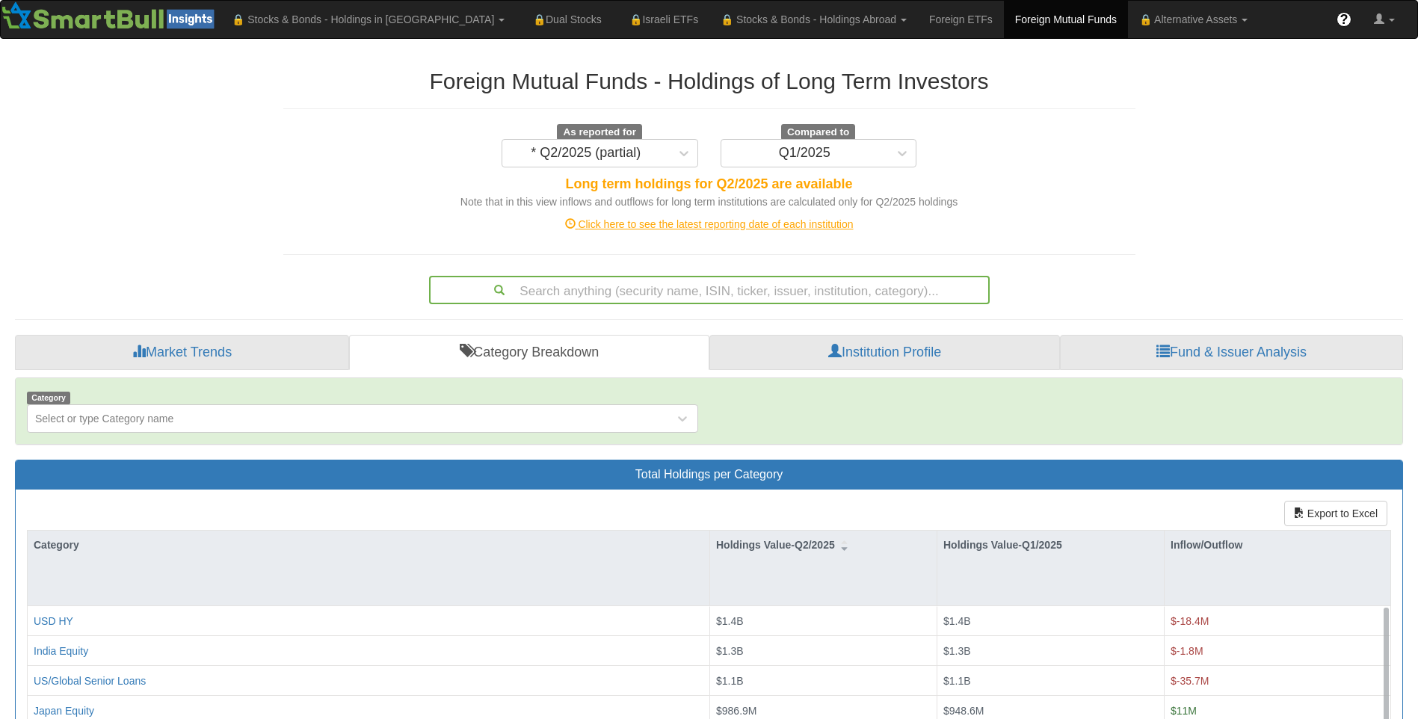
click at [1036, 244] on div "Foreign Mutual Funds - Holdings of Long Term Investors As reported for * Q2/202…" at bounding box center [709, 179] width 875 height 250
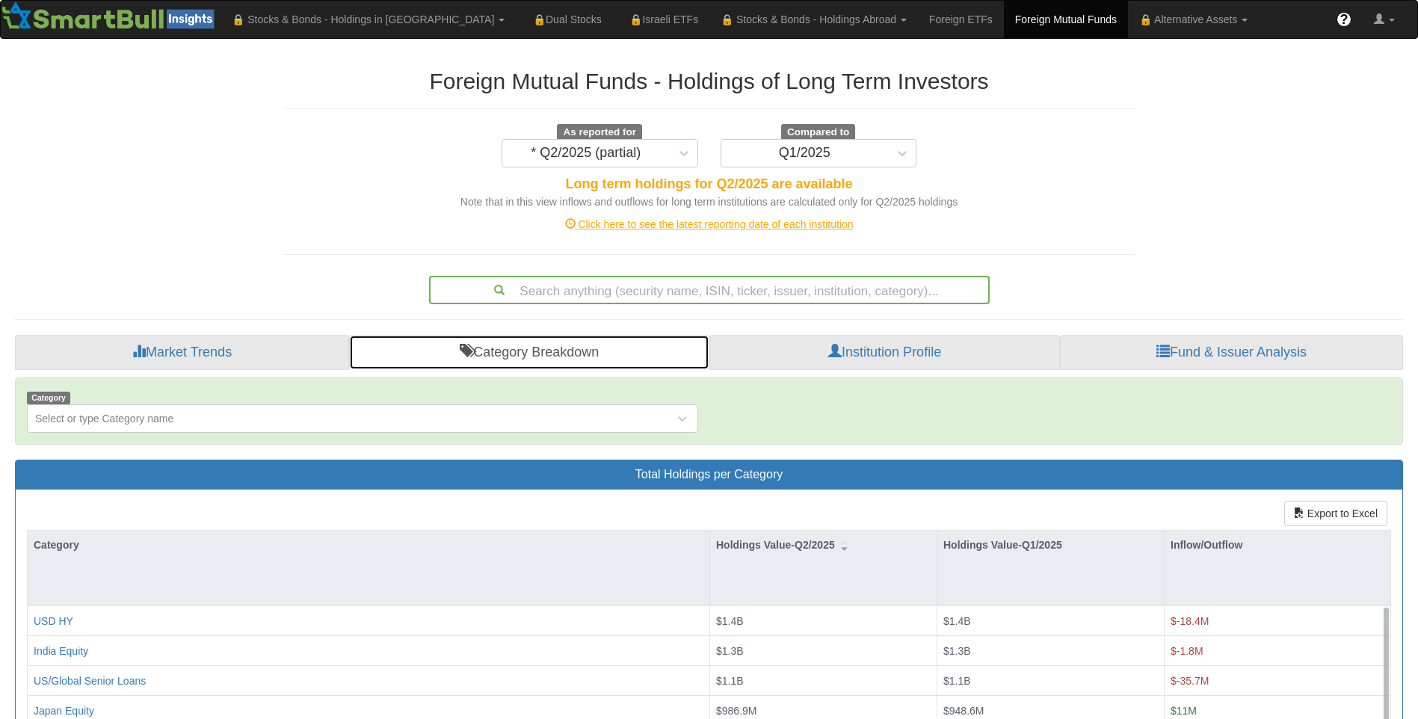
click at [592, 359] on link "Category Breakdown" at bounding box center [529, 353] width 360 height 36
click at [612, 363] on link "Category Breakdown" at bounding box center [529, 353] width 360 height 36
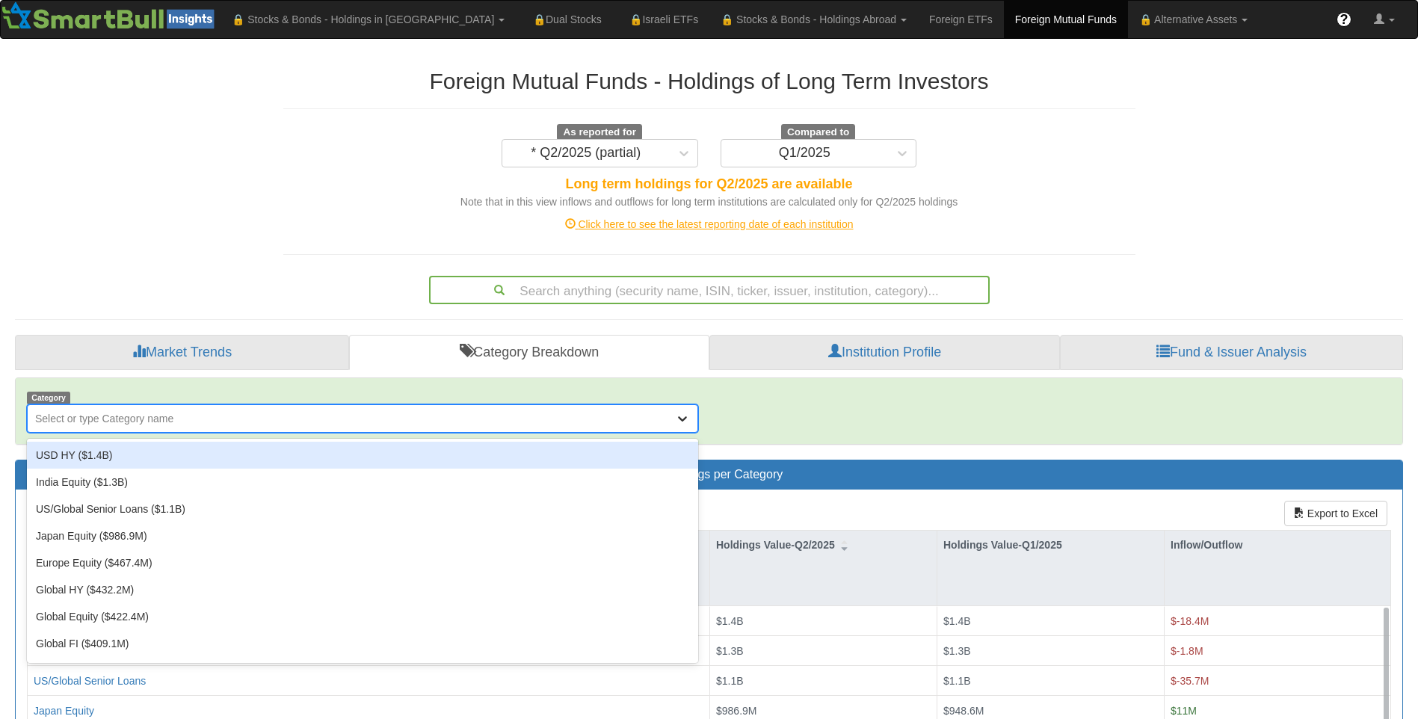
click at [687, 419] on icon at bounding box center [682, 418] width 15 height 15
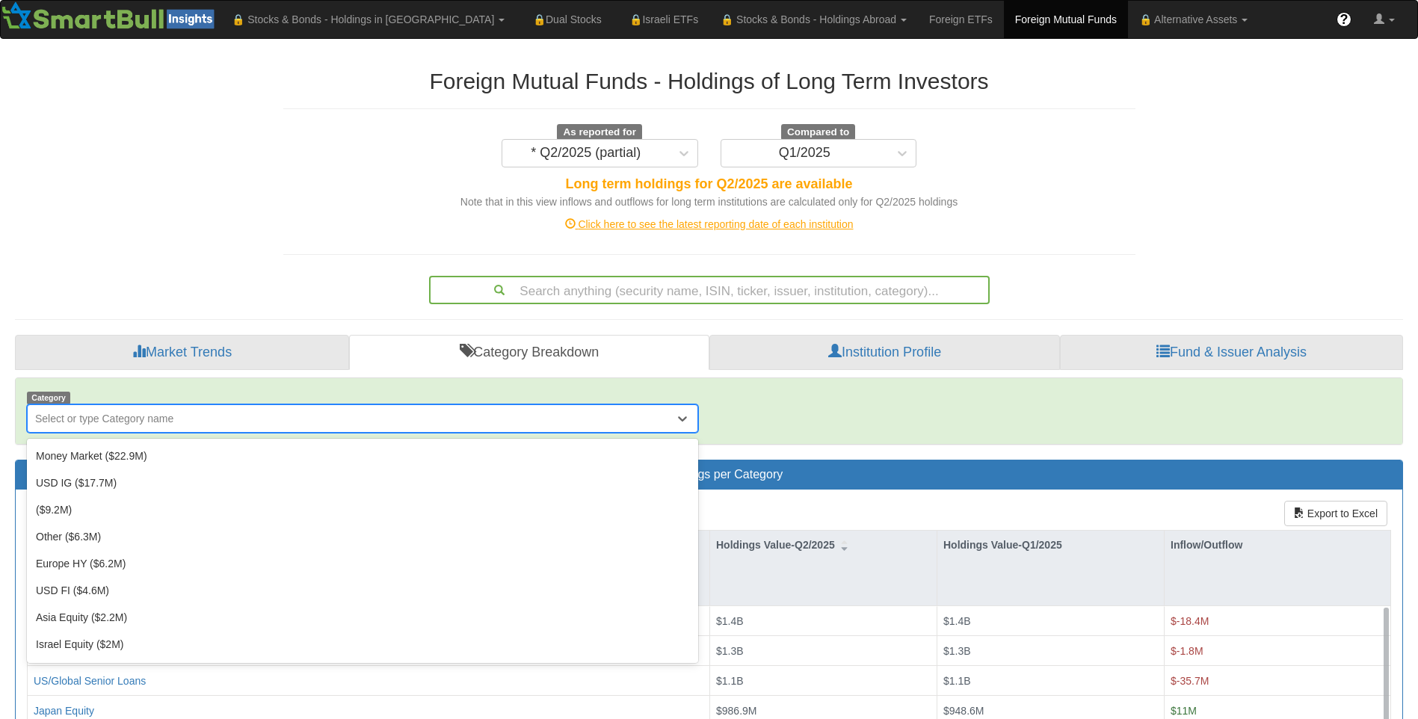
scroll to position [831, 0]
click at [760, 394] on div "Category option USD HY ($1.4B) focused, 1 of 39. 39 results available. Use Up a…" at bounding box center [709, 410] width 1387 height 43
